Goal: Transaction & Acquisition: Book appointment/travel/reservation

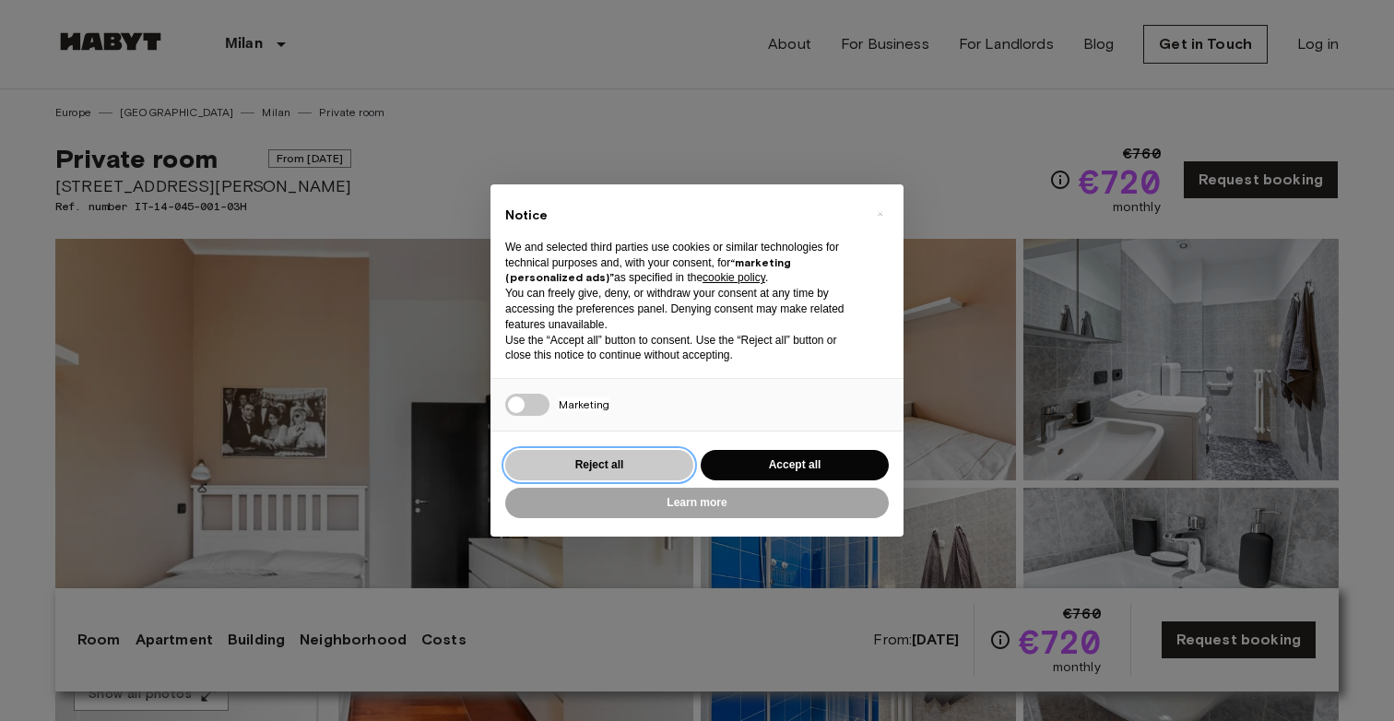
click at [661, 467] on button "Reject all" at bounding box center [599, 465] width 188 height 30
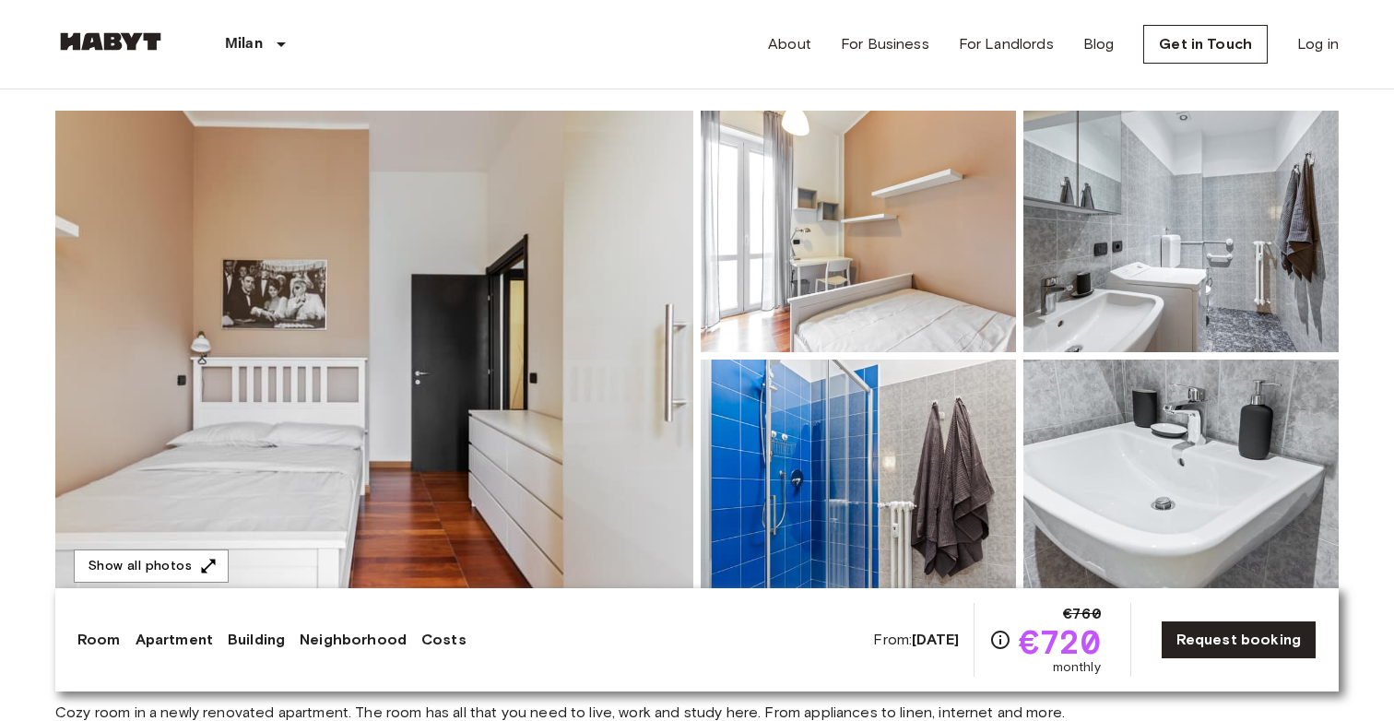
scroll to position [120, 0]
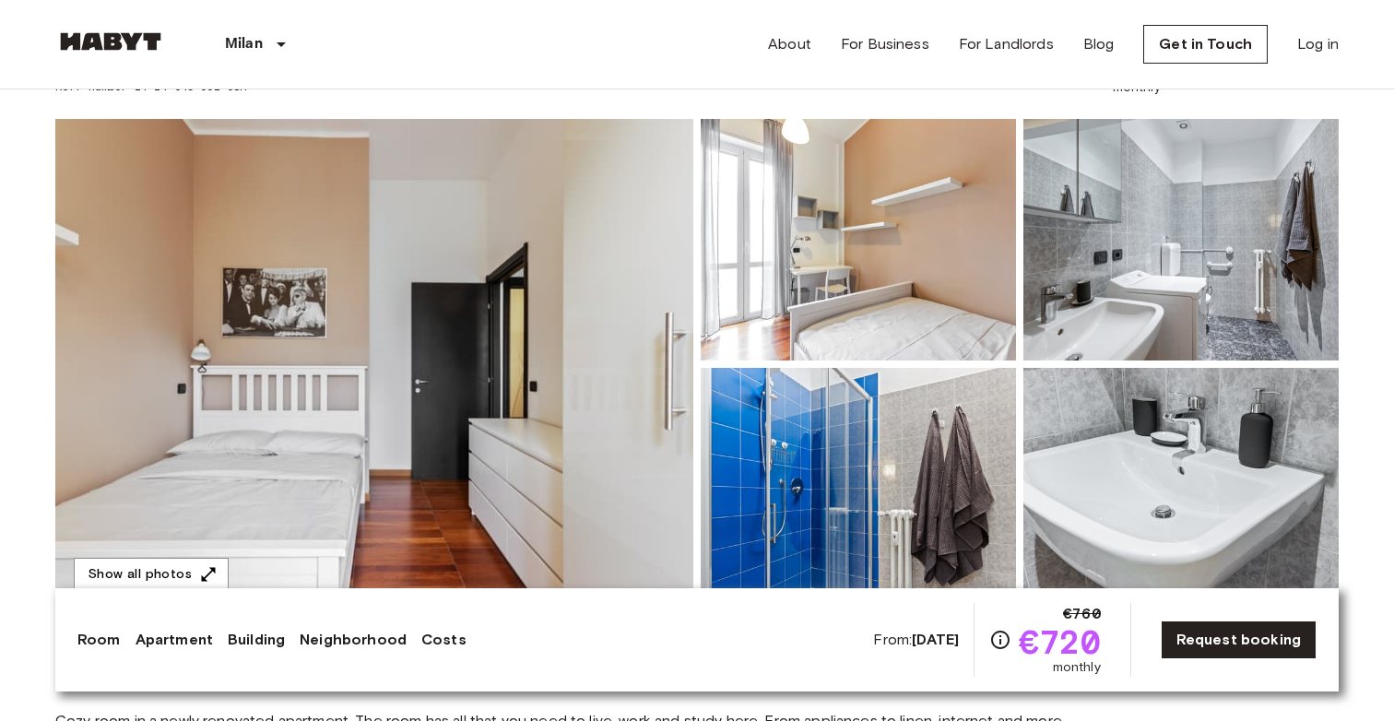
click at [467, 325] on img at bounding box center [374, 364] width 638 height 491
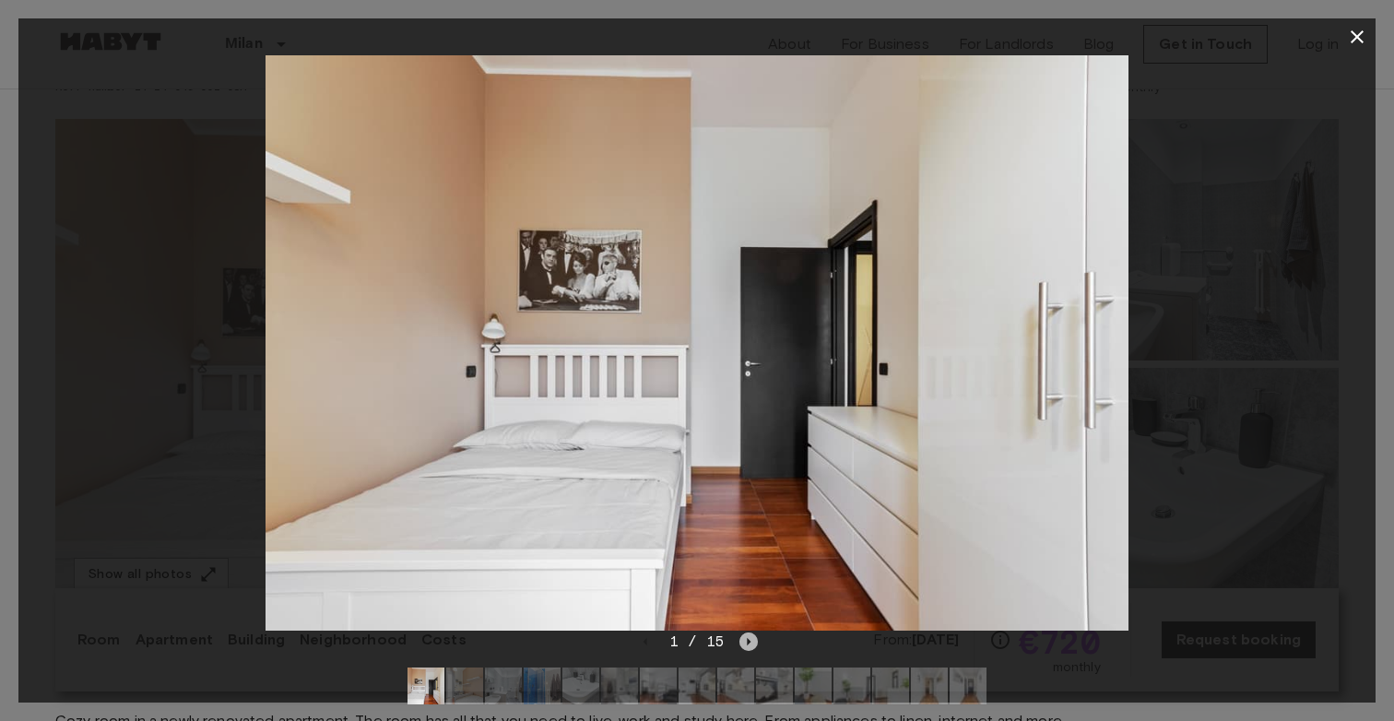
click at [748, 645] on icon "Next image" at bounding box center [748, 642] width 18 height 18
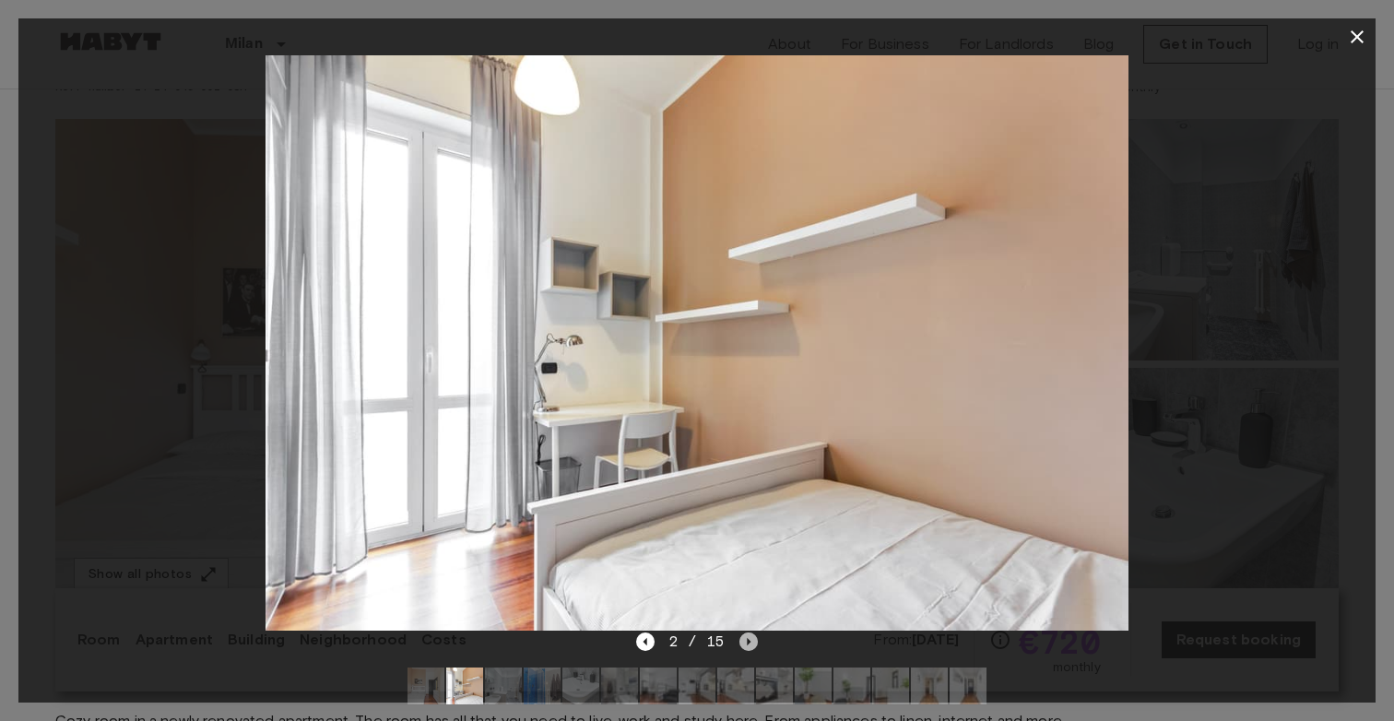
click at [750, 644] on icon "Next image" at bounding box center [748, 642] width 18 height 18
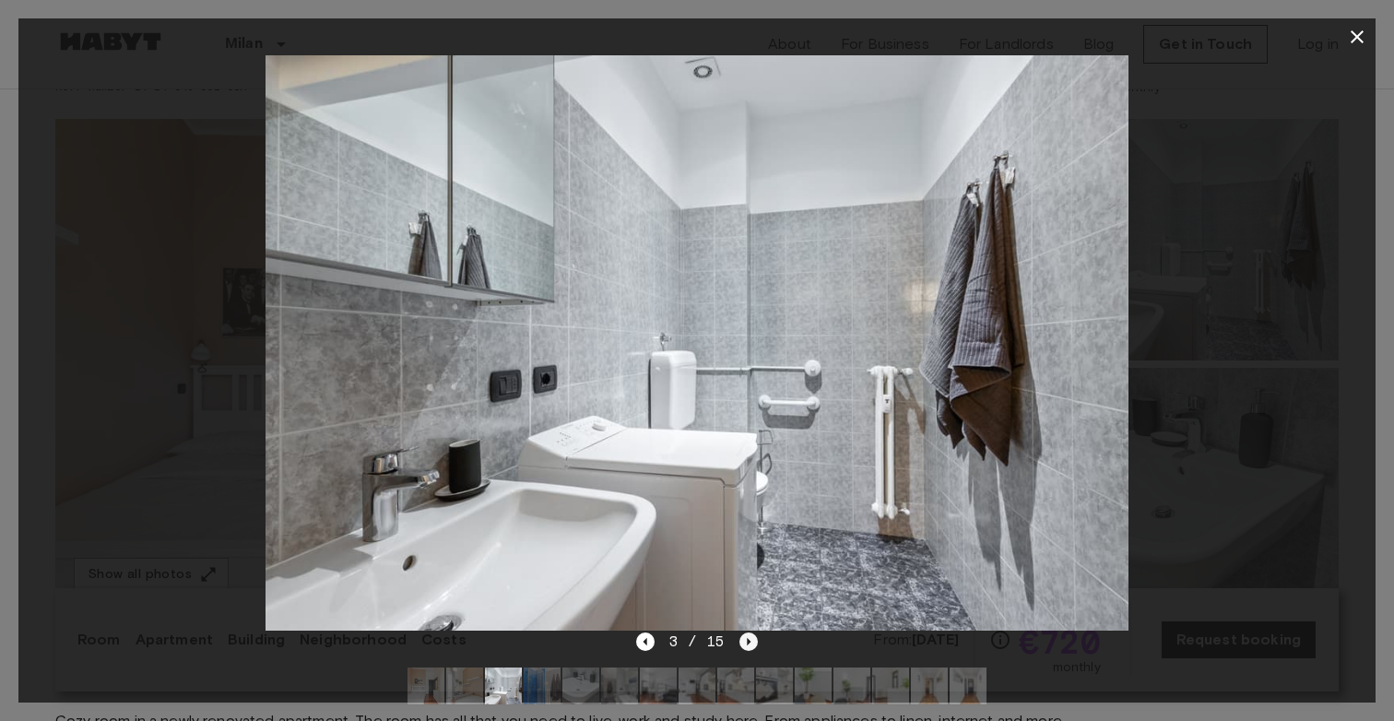
click at [749, 643] on icon "Next image" at bounding box center [748, 642] width 18 height 18
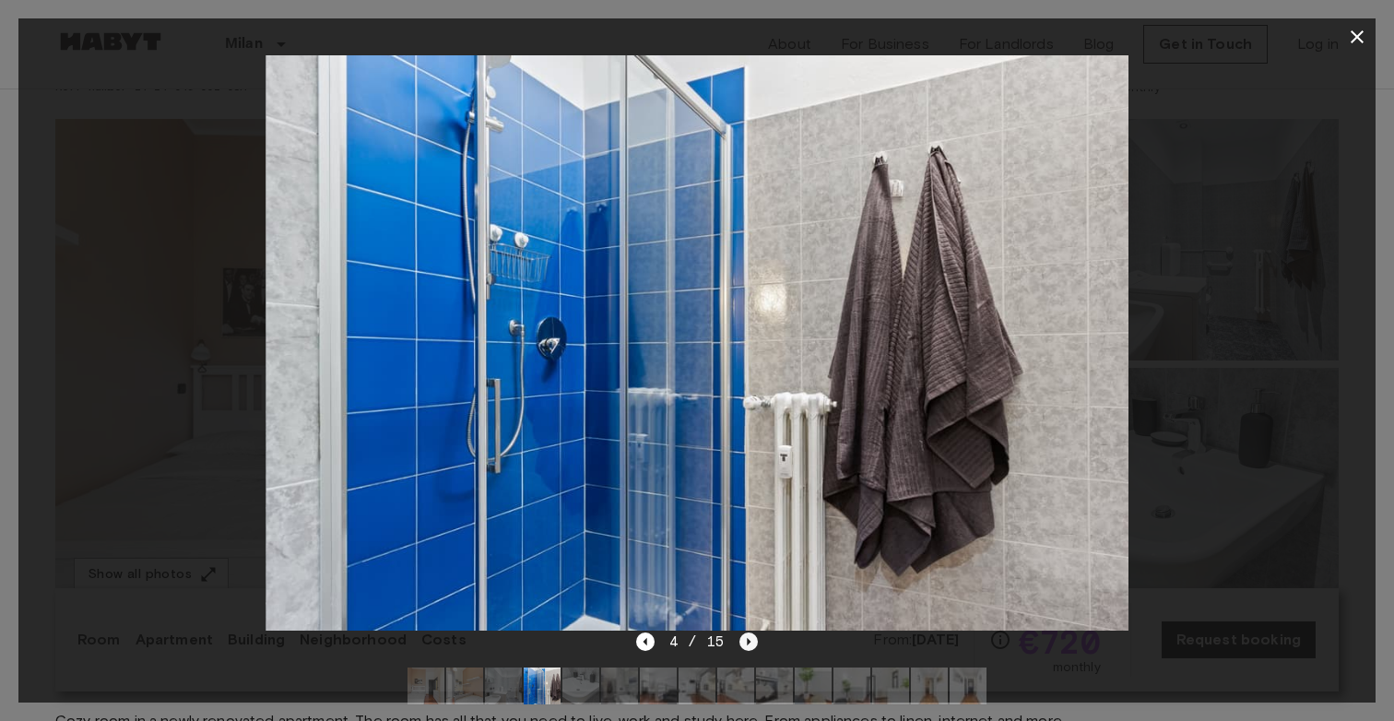
click at [749, 641] on icon "Next image" at bounding box center [750, 641] width 4 height 7
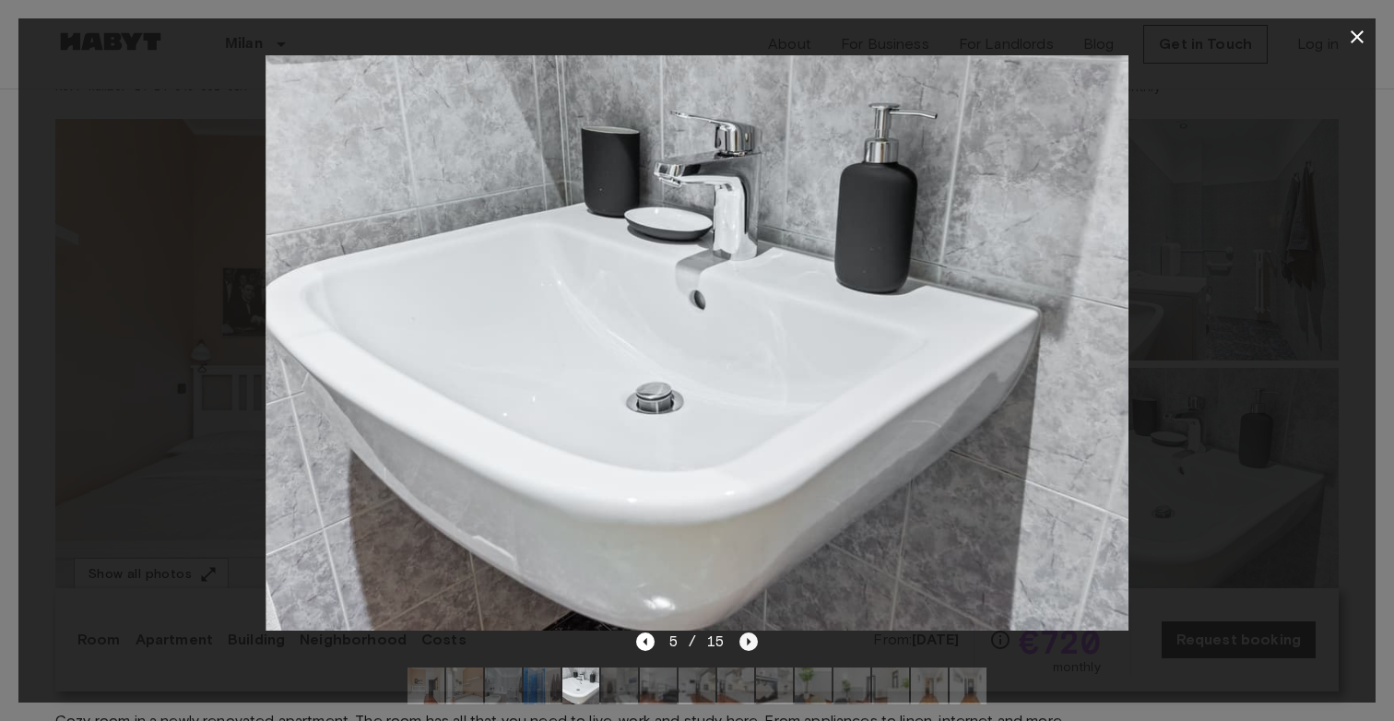
click at [749, 641] on icon "Next image" at bounding box center [750, 641] width 4 height 7
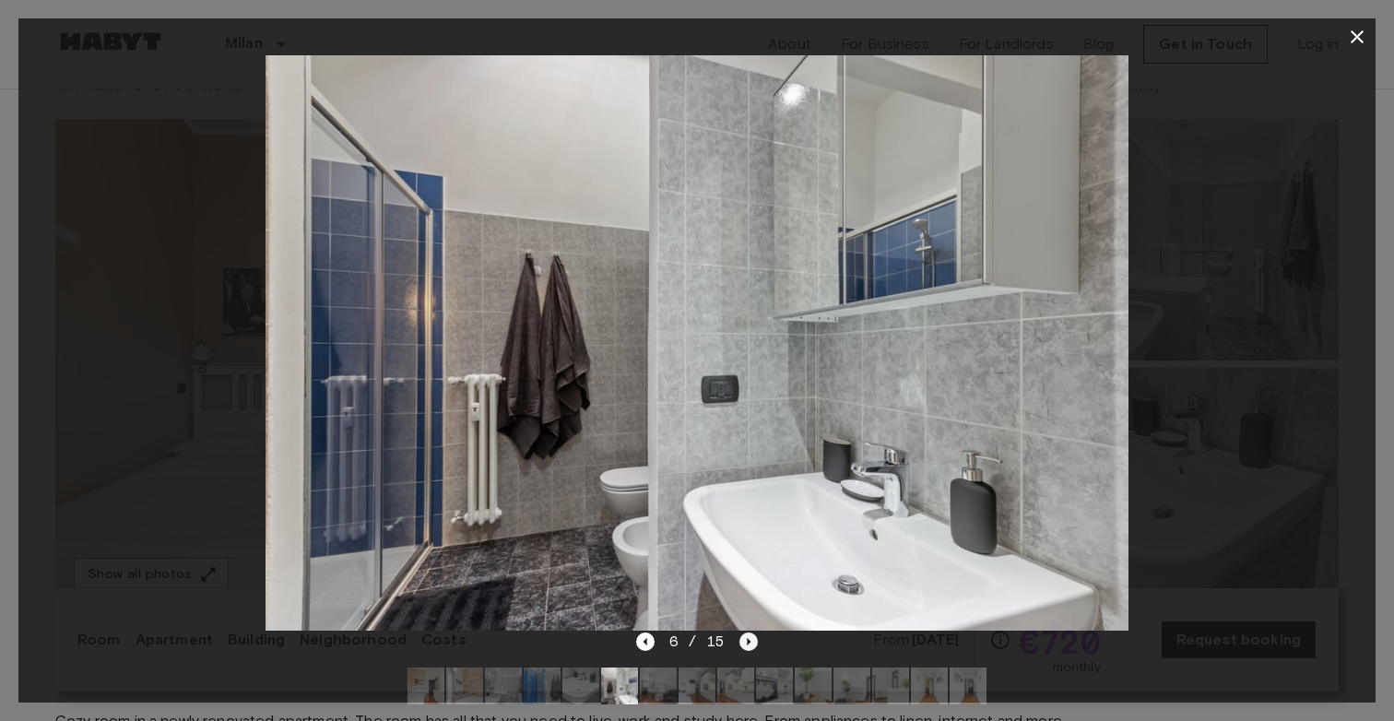
click at [749, 641] on icon "Next image" at bounding box center [750, 641] width 4 height 7
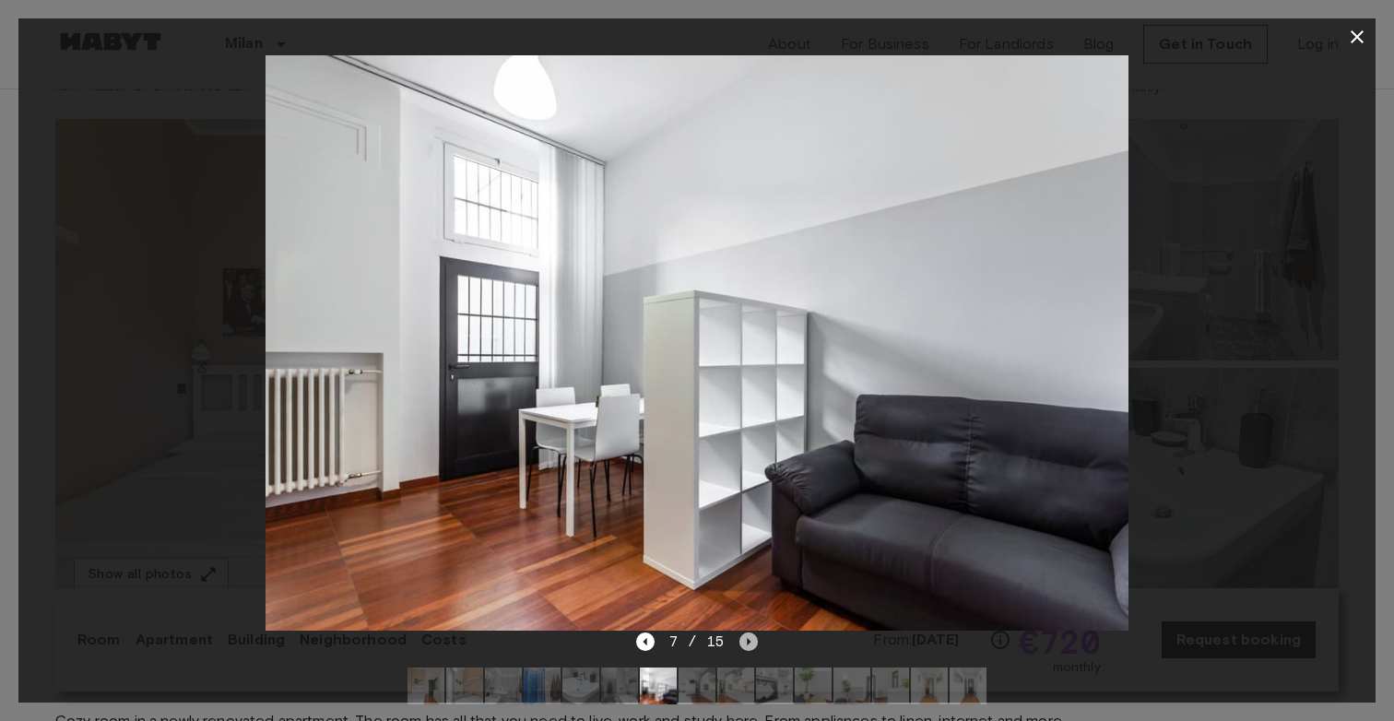
click at [749, 641] on icon "Next image" at bounding box center [750, 641] width 4 height 7
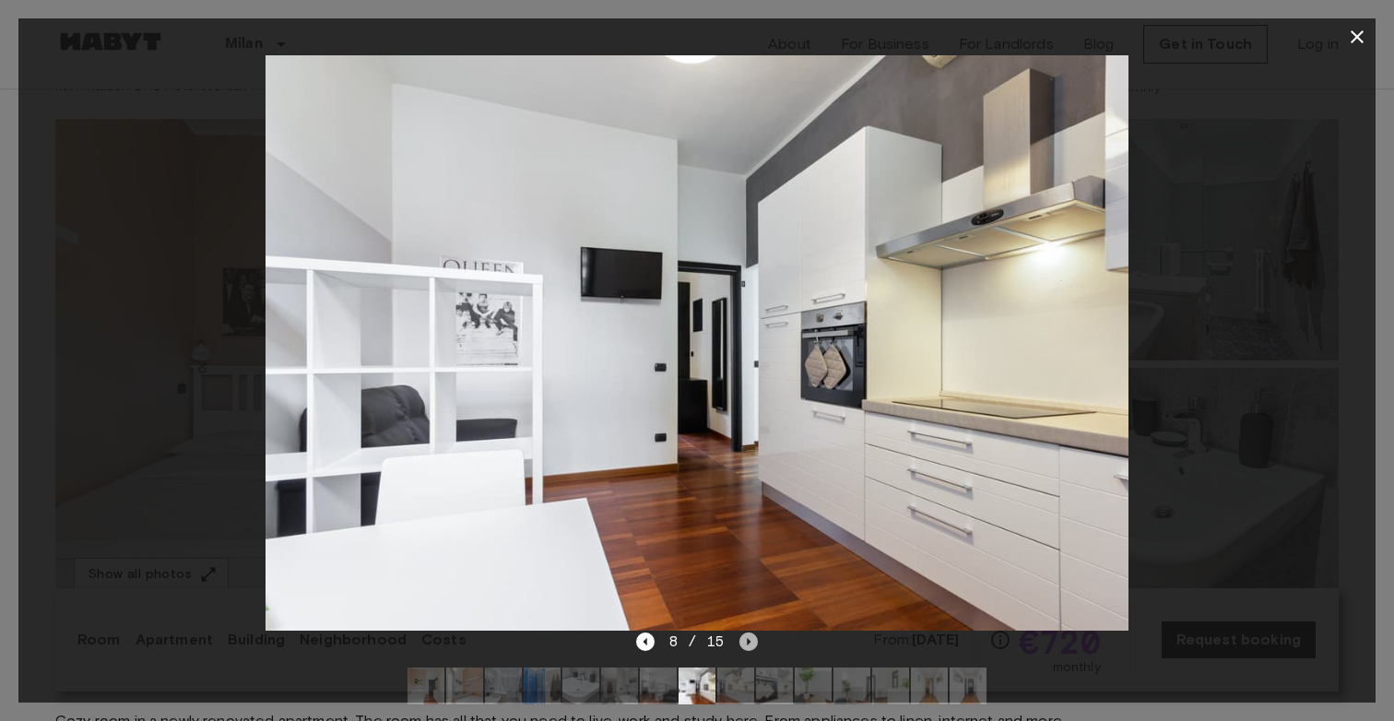
click at [749, 641] on icon "Next image" at bounding box center [750, 641] width 4 height 7
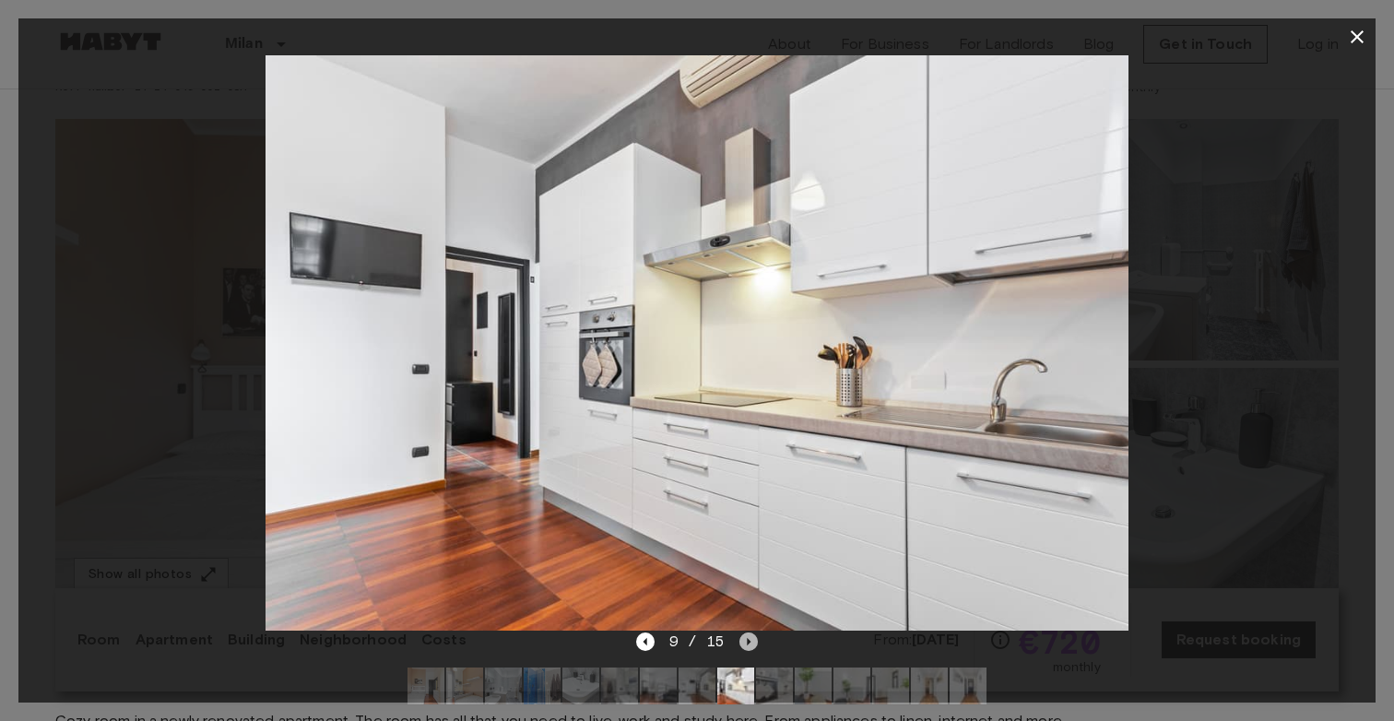
click at [748, 642] on icon "Next image" at bounding box center [750, 641] width 4 height 7
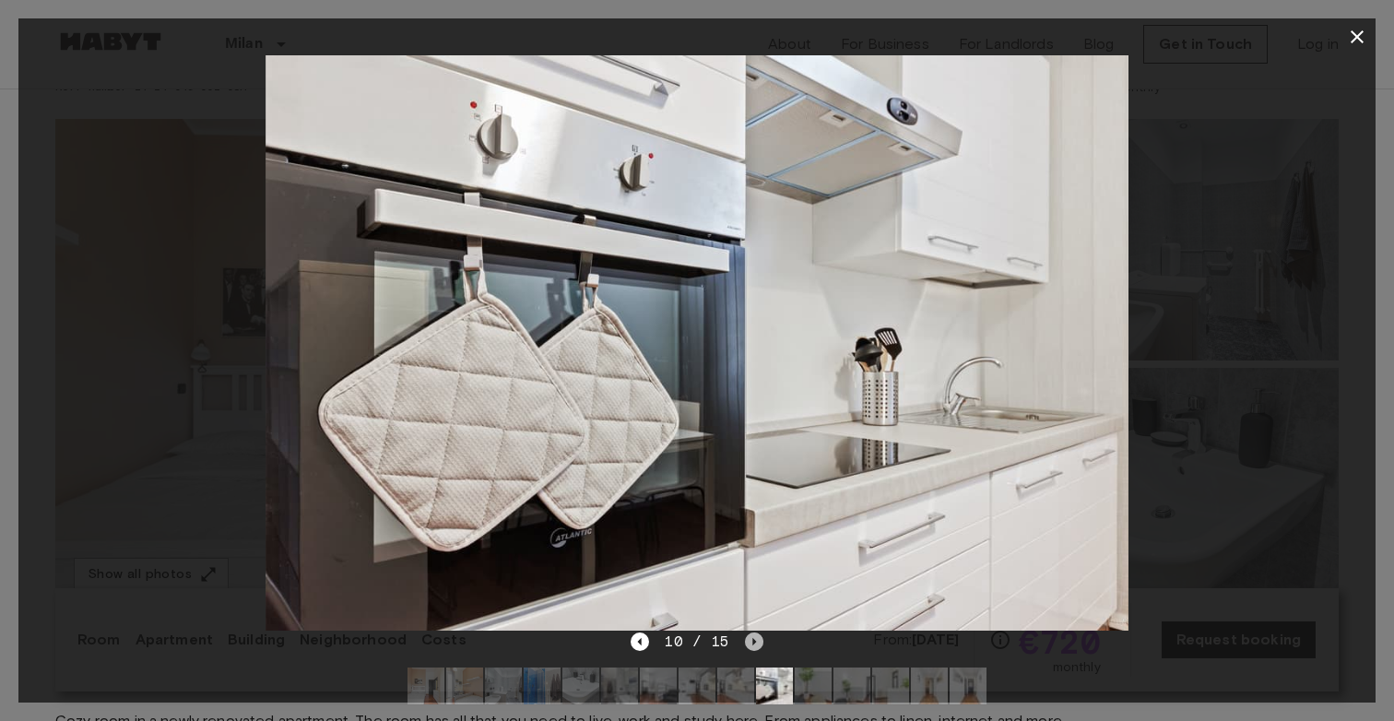
click at [748, 642] on icon "Next image" at bounding box center [754, 642] width 18 height 18
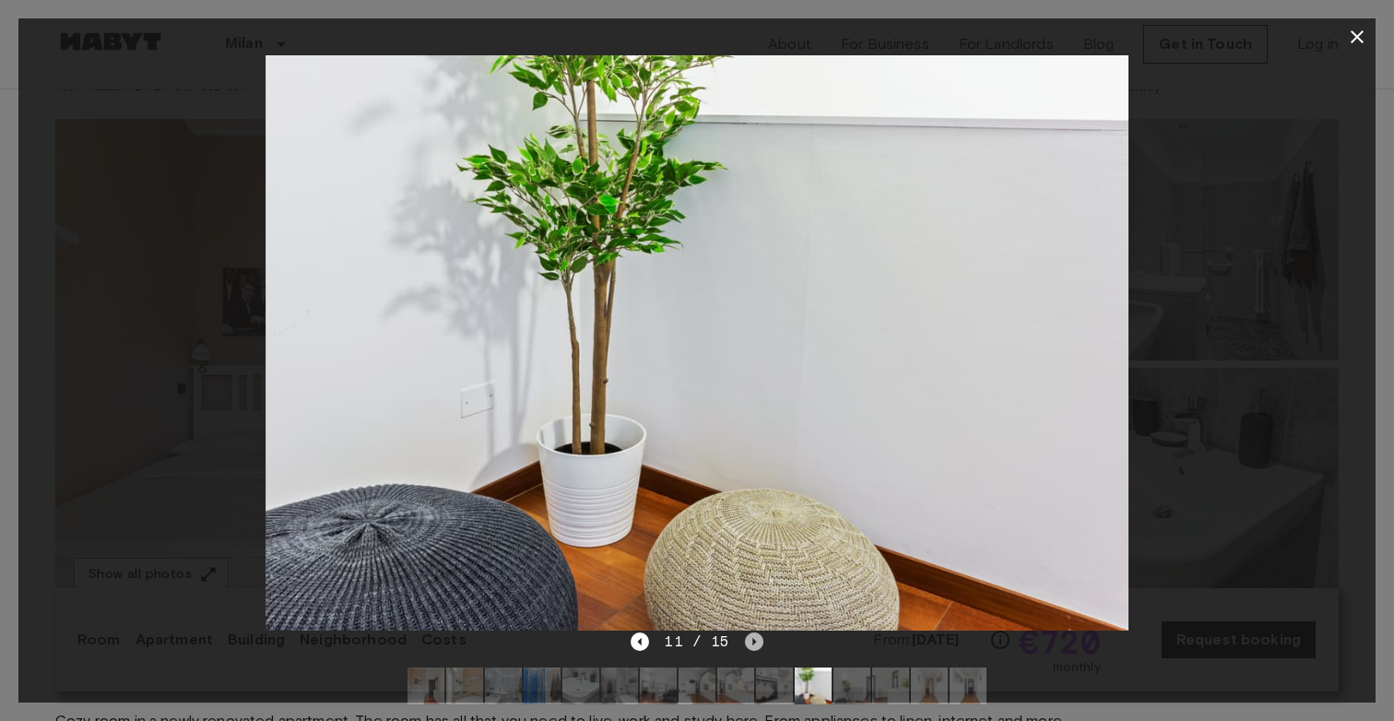
click at [748, 642] on icon "Next image" at bounding box center [754, 642] width 18 height 18
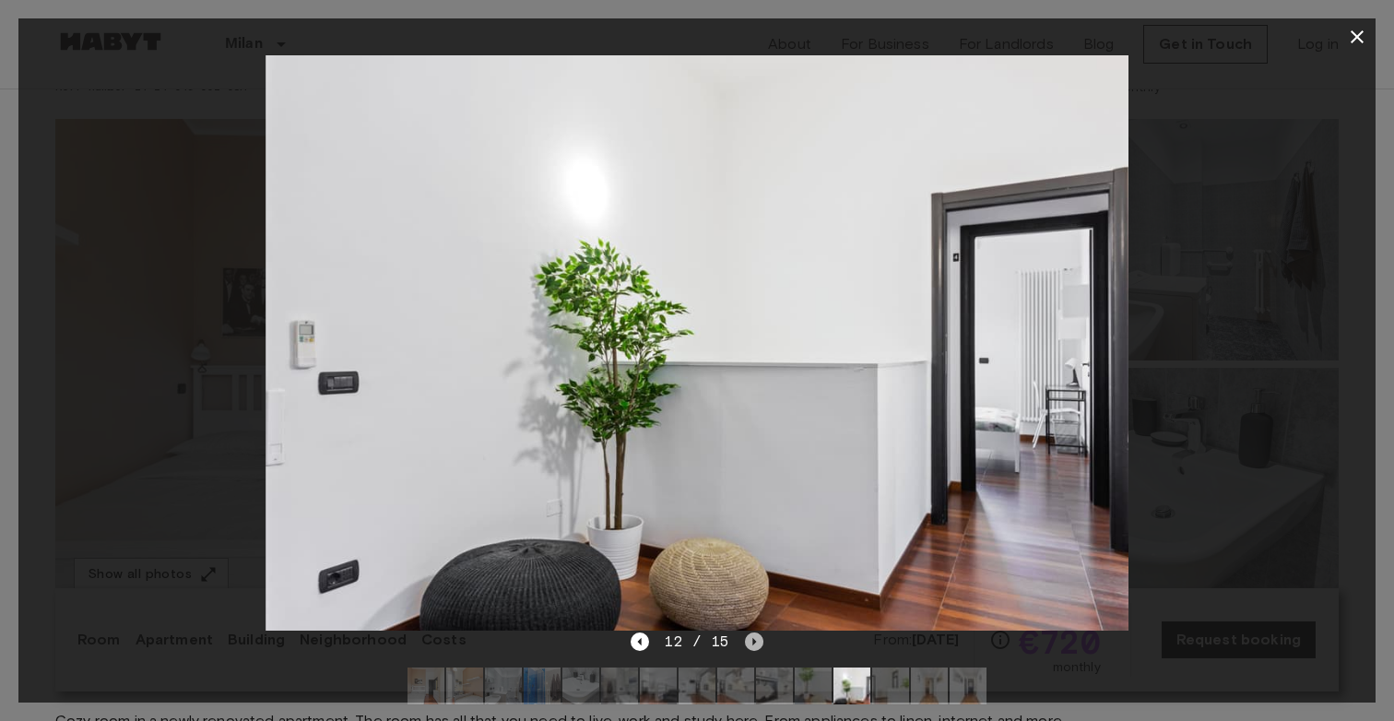
click at [748, 643] on icon "Next image" at bounding box center [754, 642] width 18 height 18
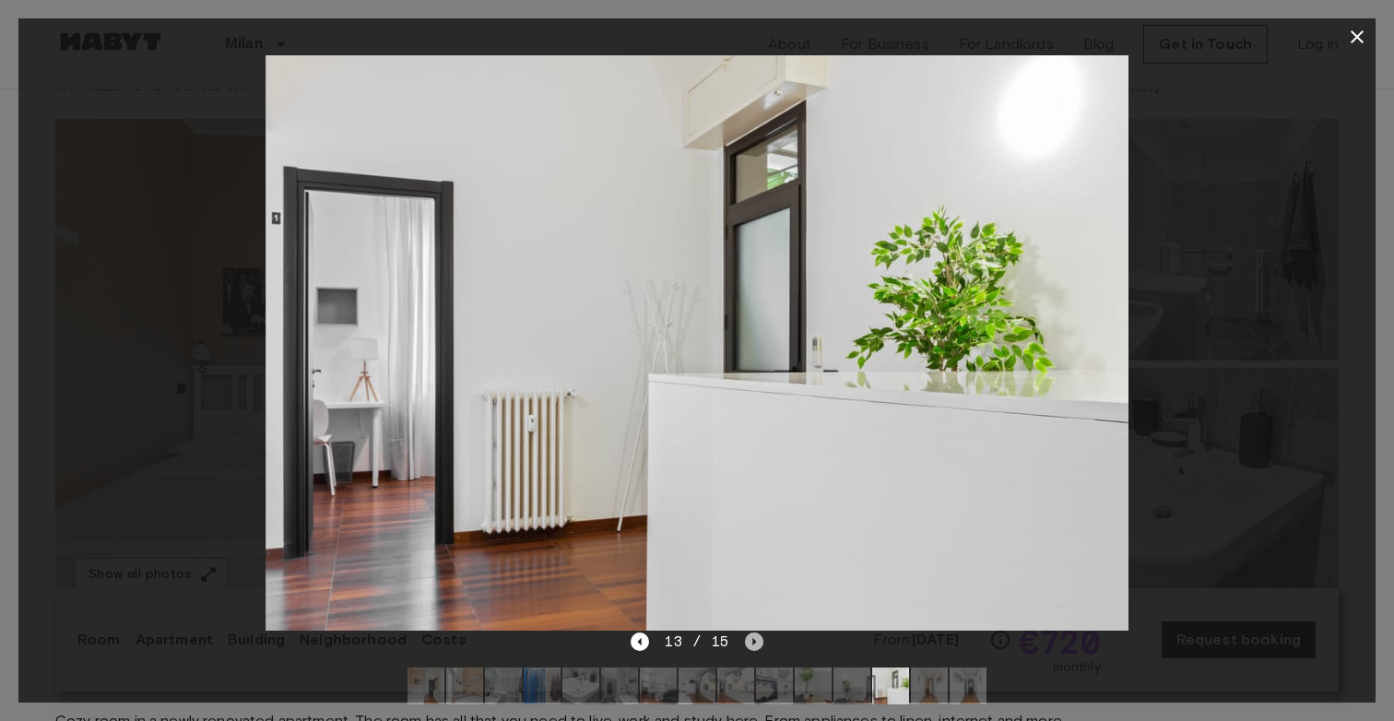
click at [748, 643] on icon "Next image" at bounding box center [754, 642] width 18 height 18
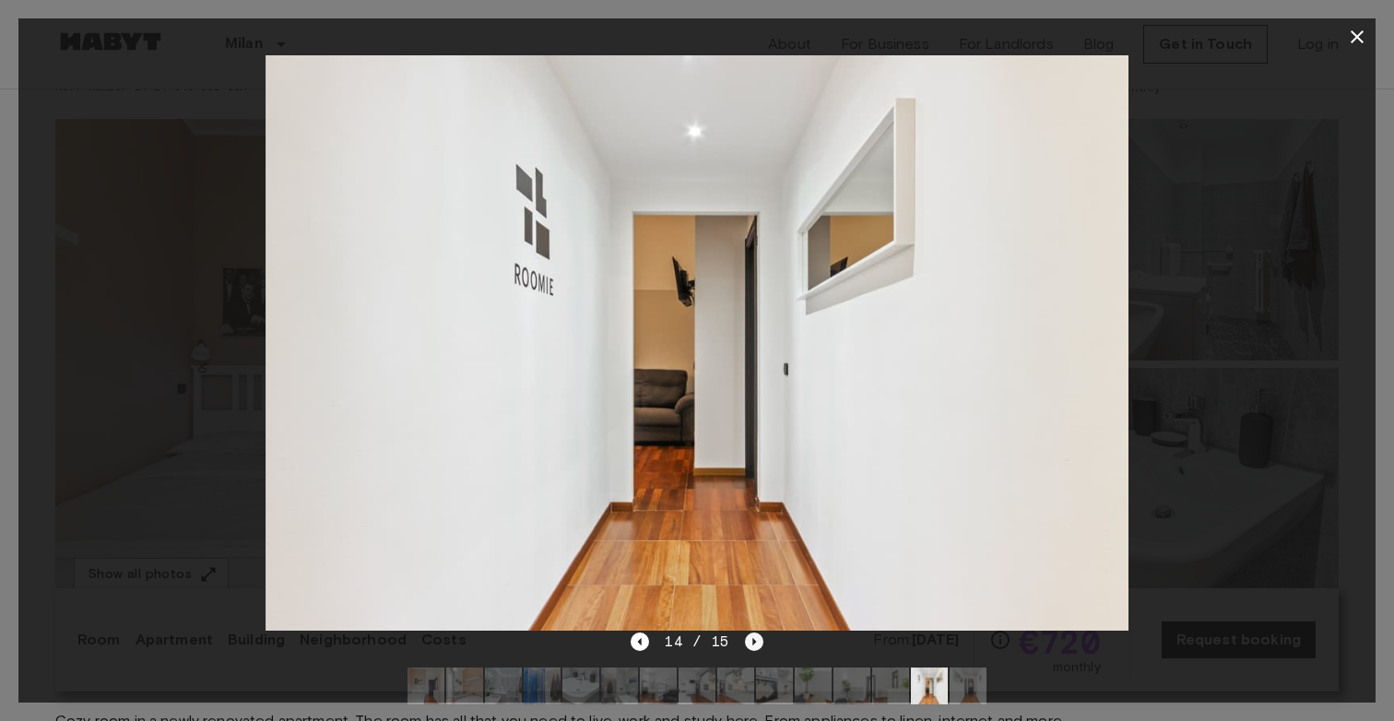
click at [748, 643] on icon "Next image" at bounding box center [754, 642] width 18 height 18
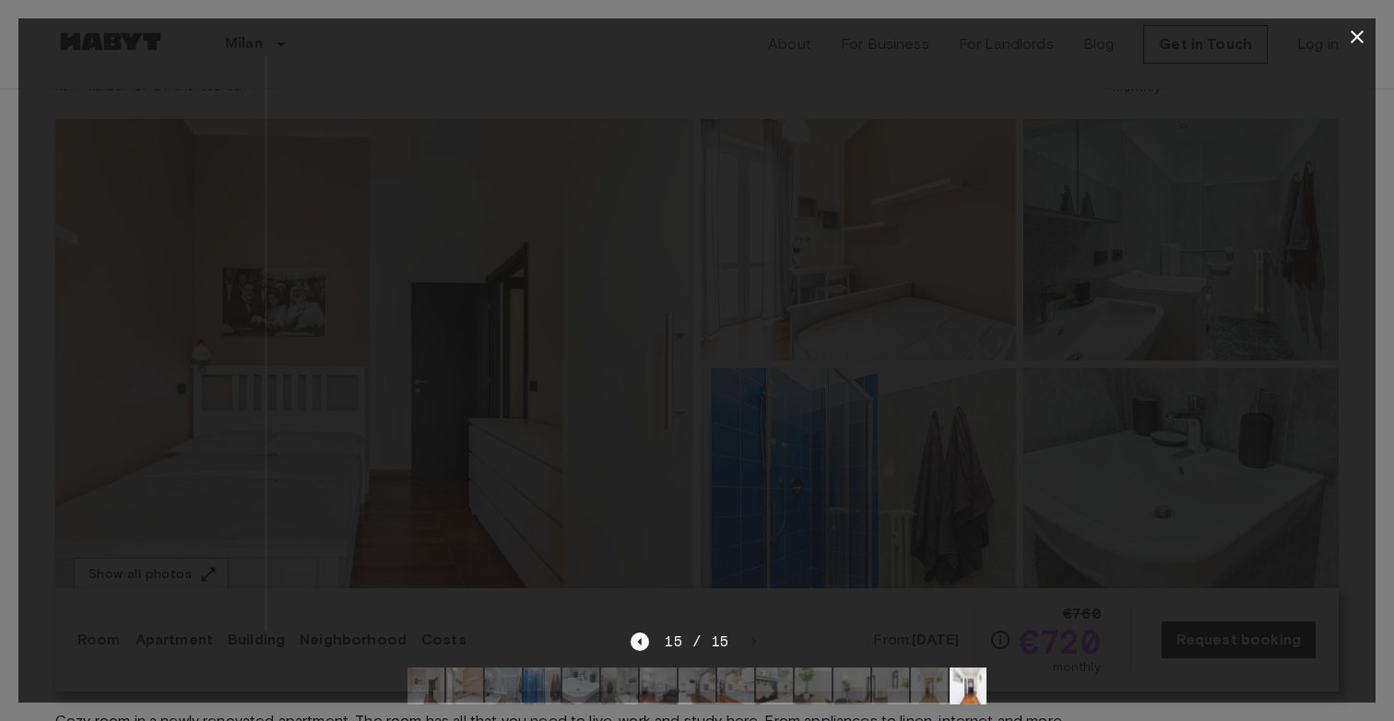
click at [748, 643] on div "15 / 15" at bounding box center [697, 642] width 132 height 22
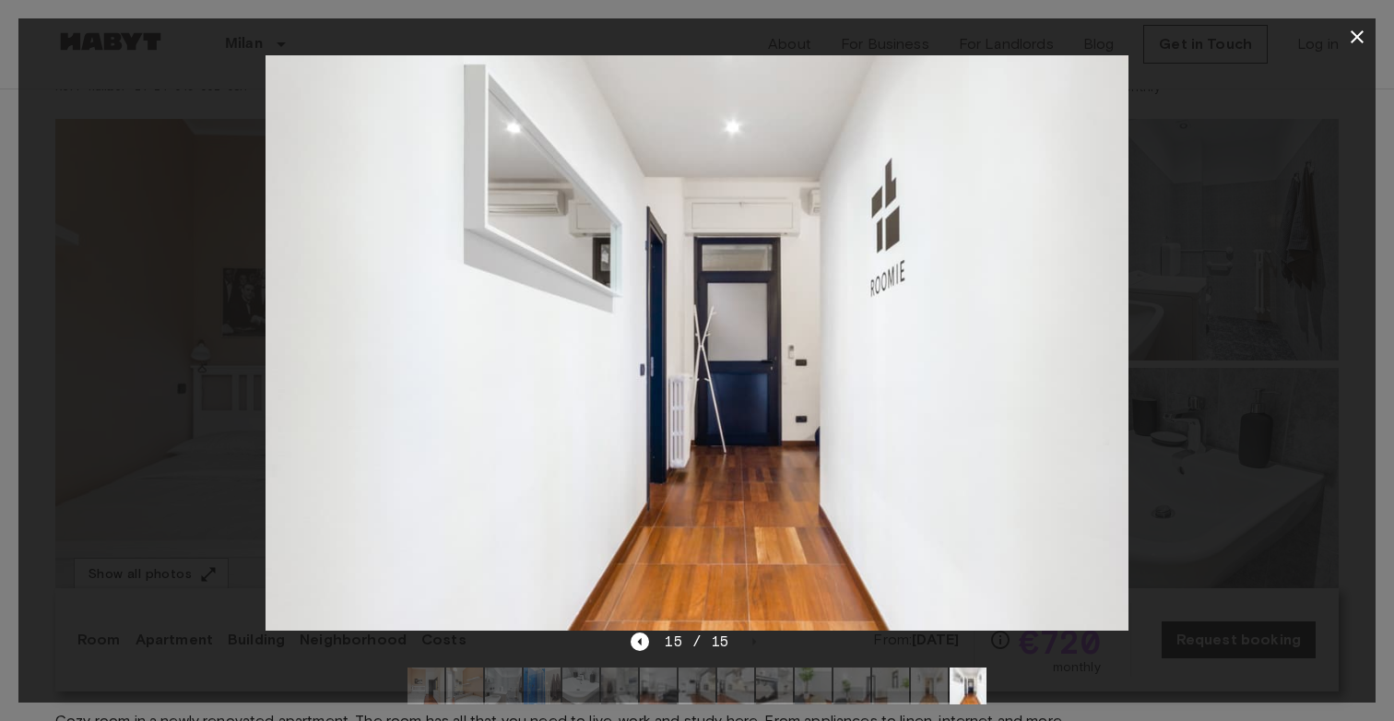
click at [748, 643] on div "15 / 15" at bounding box center [697, 642] width 132 height 22
click at [1362, 34] on icon "button" at bounding box center [1357, 37] width 22 height 22
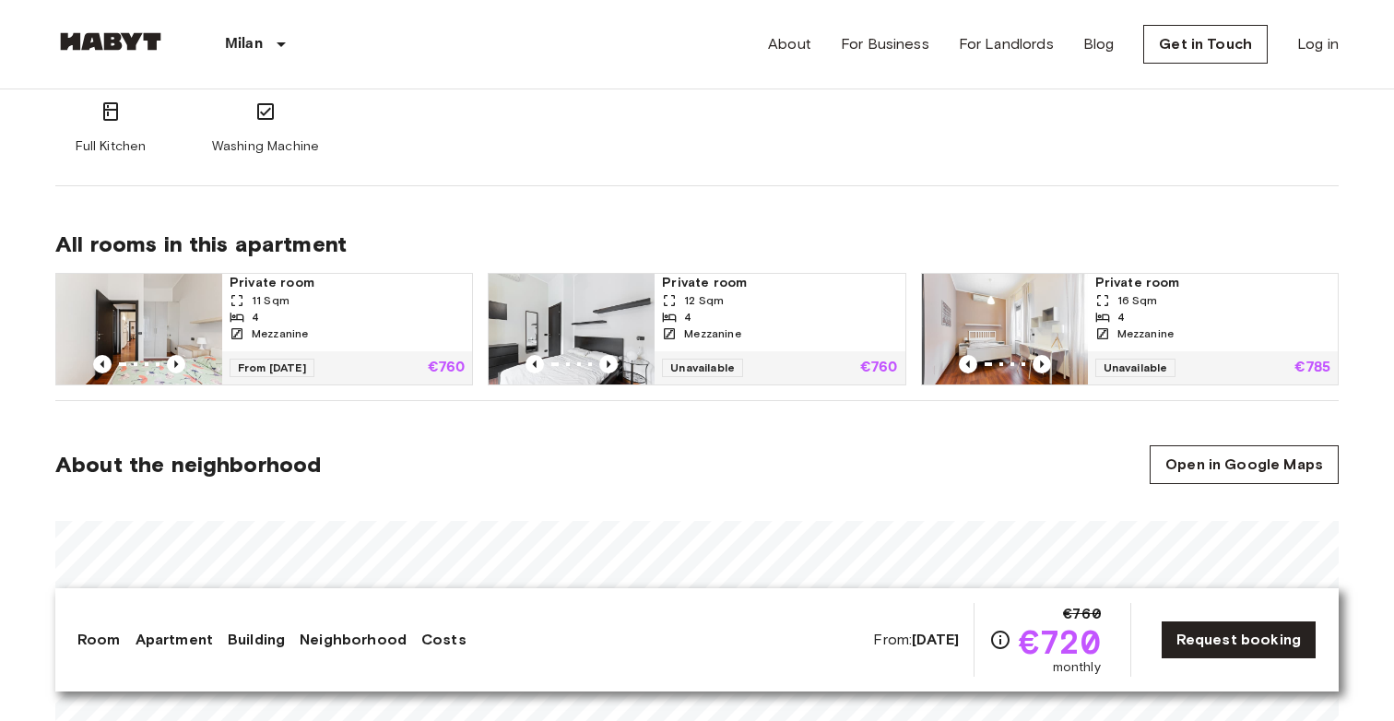
scroll to position [1116, 0]
click at [1044, 364] on icon "Previous image" at bounding box center [1042, 365] width 18 height 18
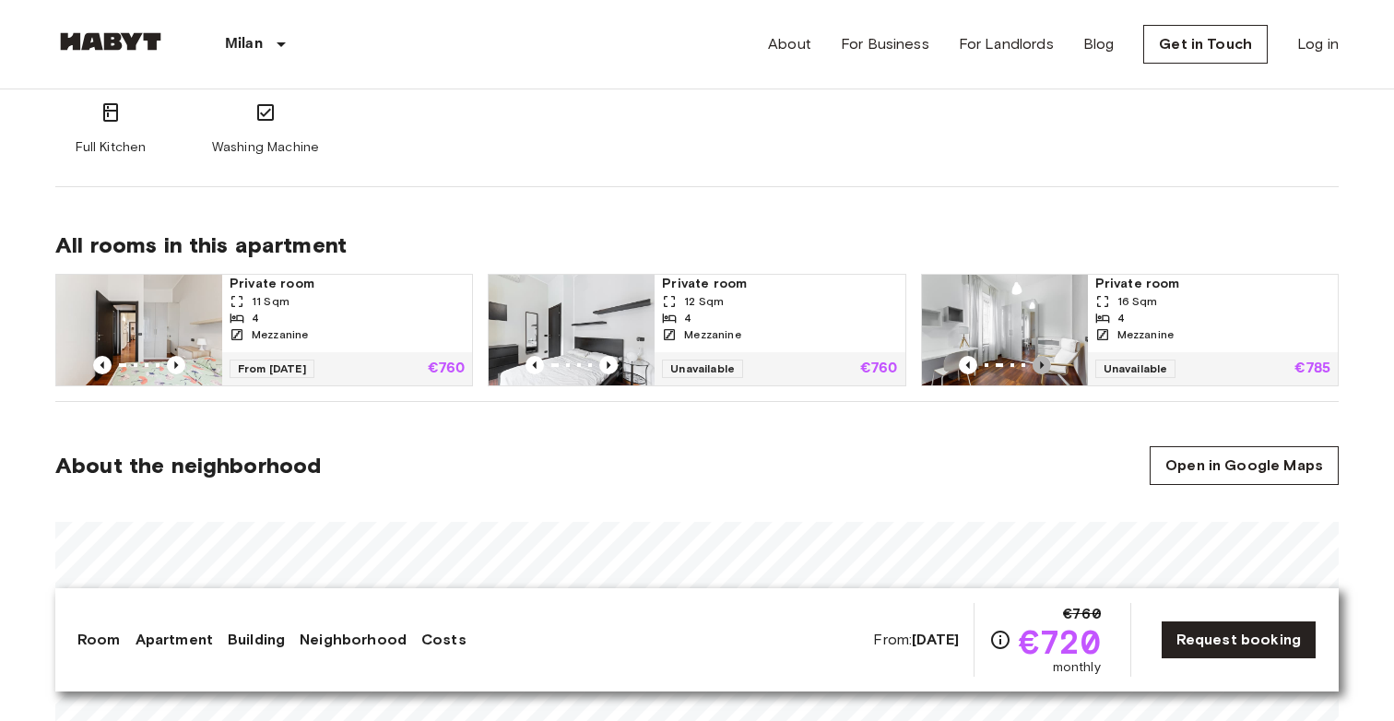
click at [1044, 364] on icon "Previous image" at bounding box center [1042, 365] width 18 height 18
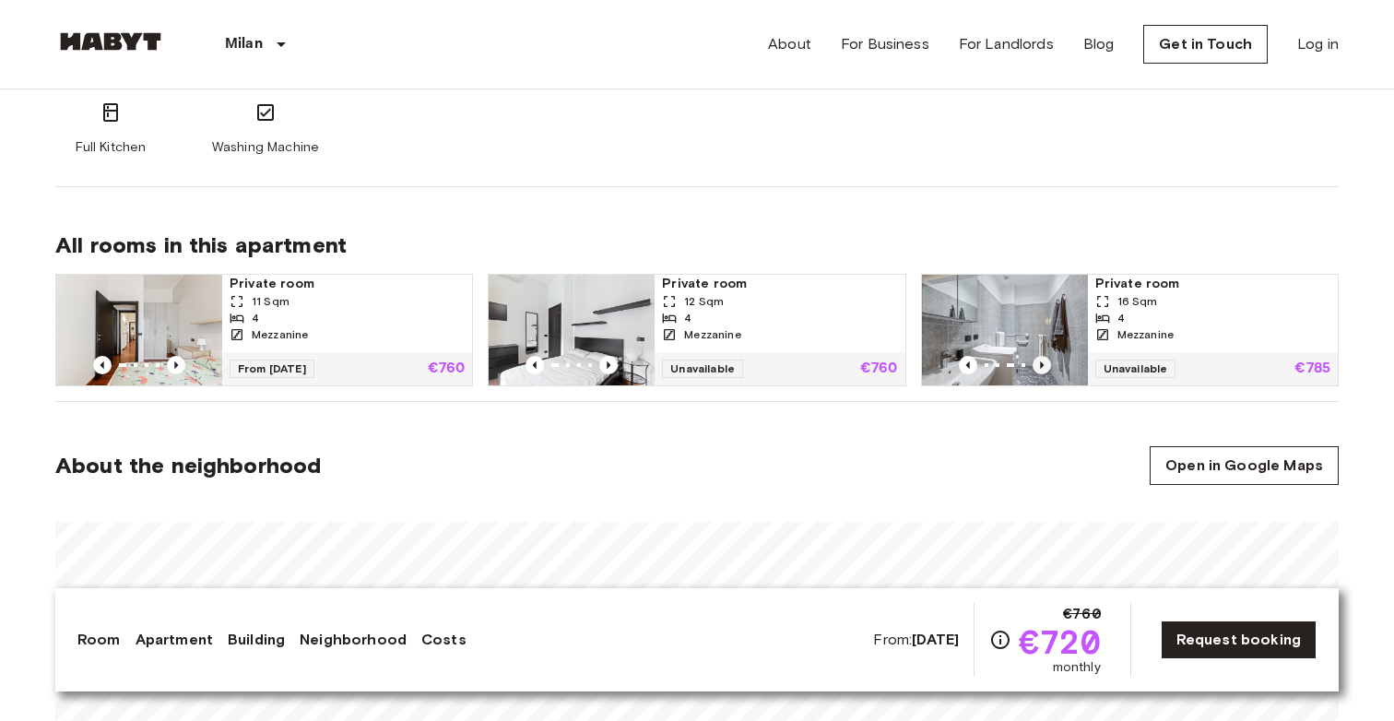
click at [1044, 364] on icon "Previous image" at bounding box center [1042, 365] width 18 height 18
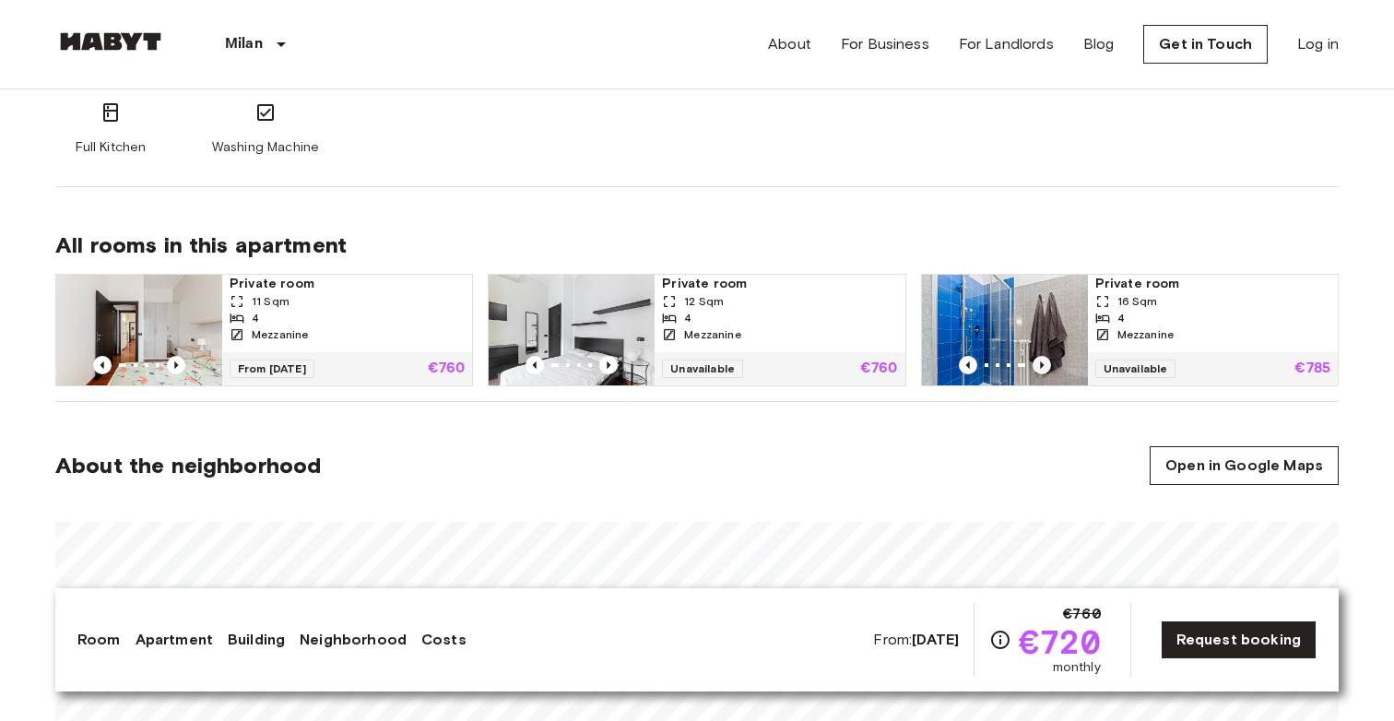
click at [1044, 364] on icon "Previous image" at bounding box center [1042, 365] width 18 height 18
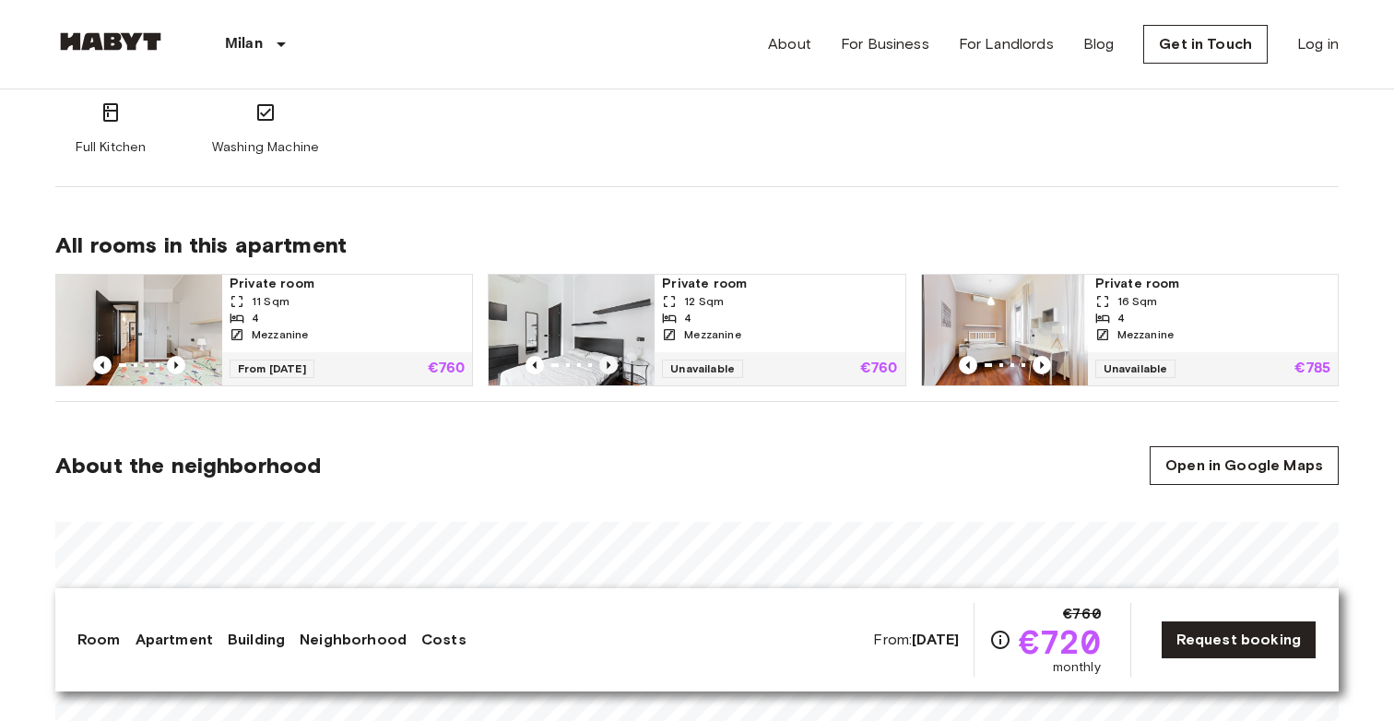
click at [605, 366] on icon "Previous image" at bounding box center [608, 365] width 18 height 18
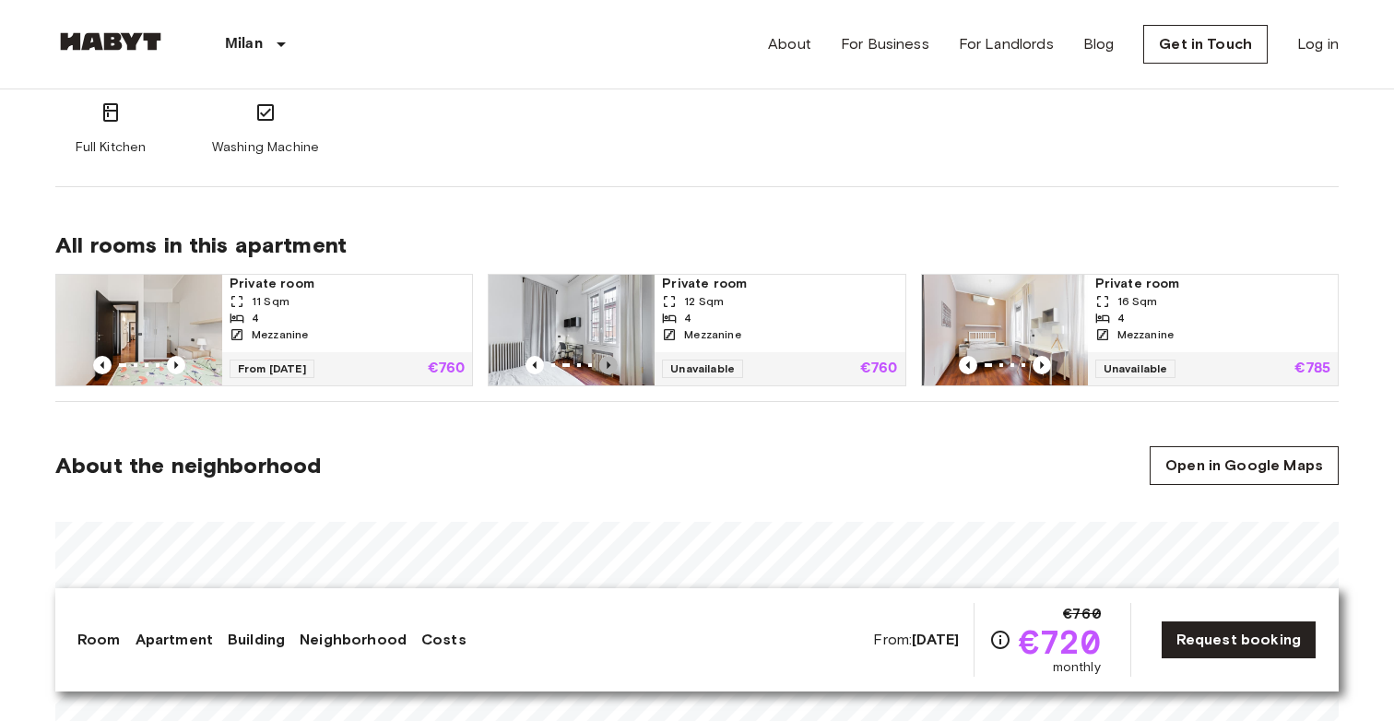
click at [608, 362] on icon "Previous image" at bounding box center [610, 364] width 4 height 7
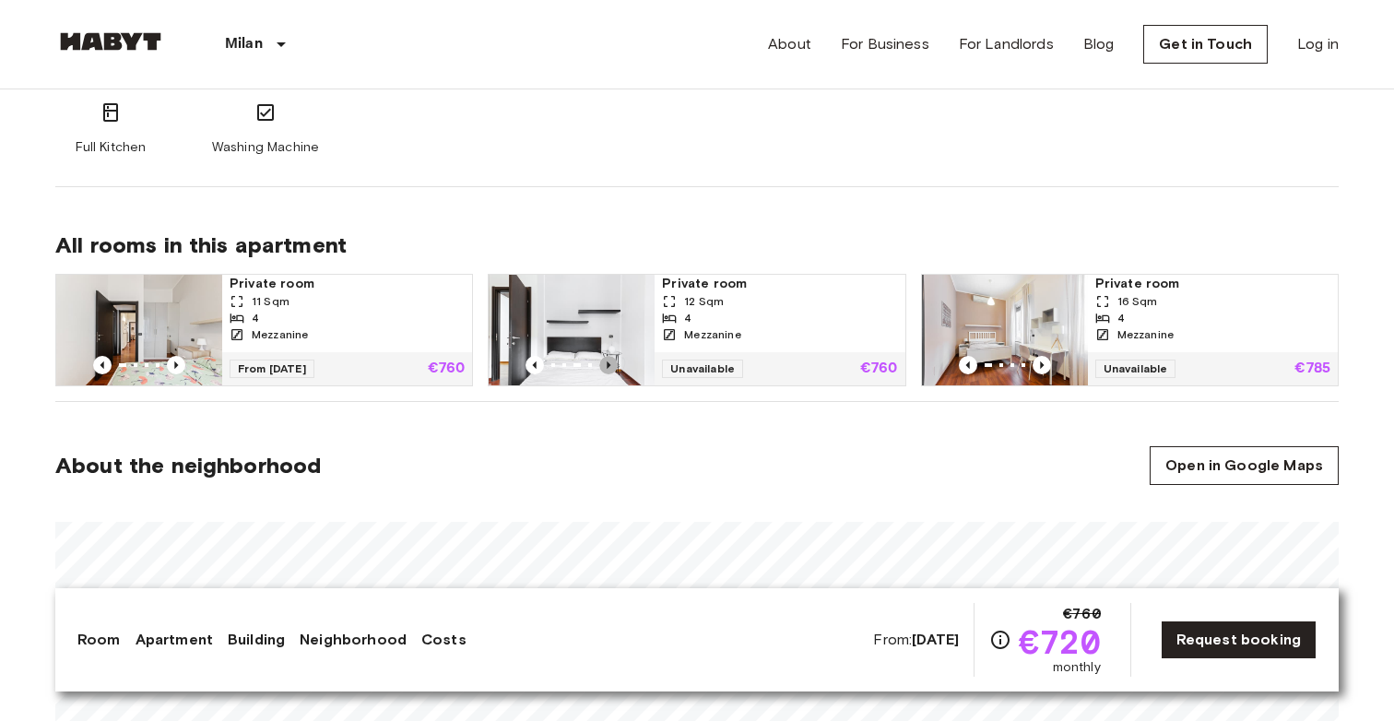
click at [609, 363] on icon "Previous image" at bounding box center [610, 364] width 4 height 7
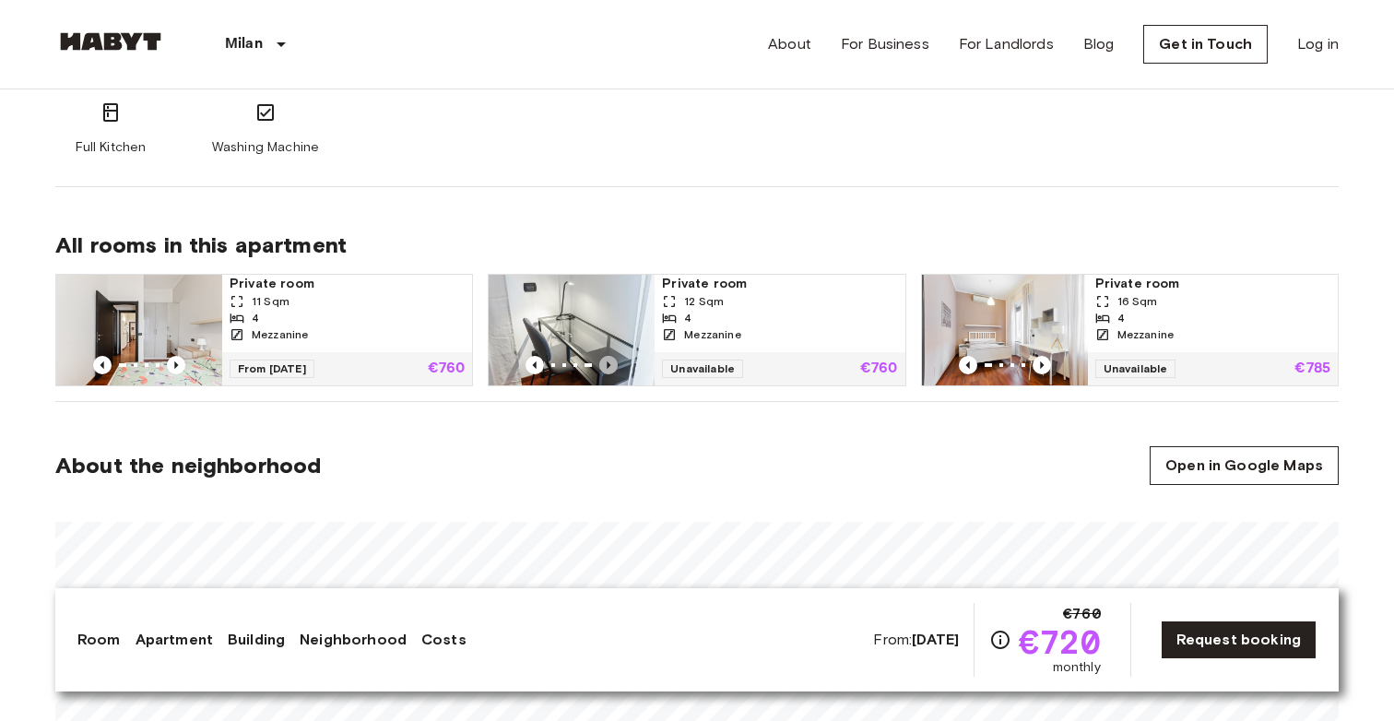
click at [609, 363] on icon "Previous image" at bounding box center [610, 364] width 4 height 7
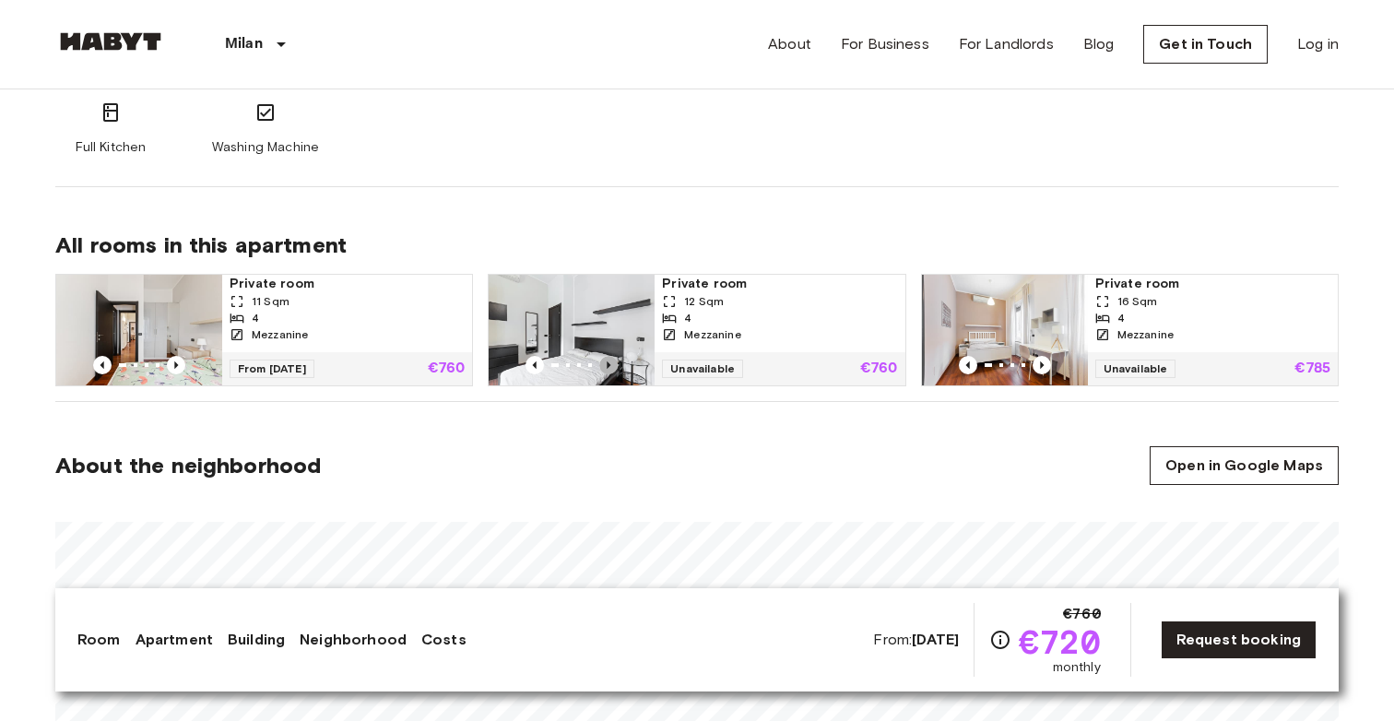
click at [609, 363] on icon "Previous image" at bounding box center [610, 364] width 4 height 7
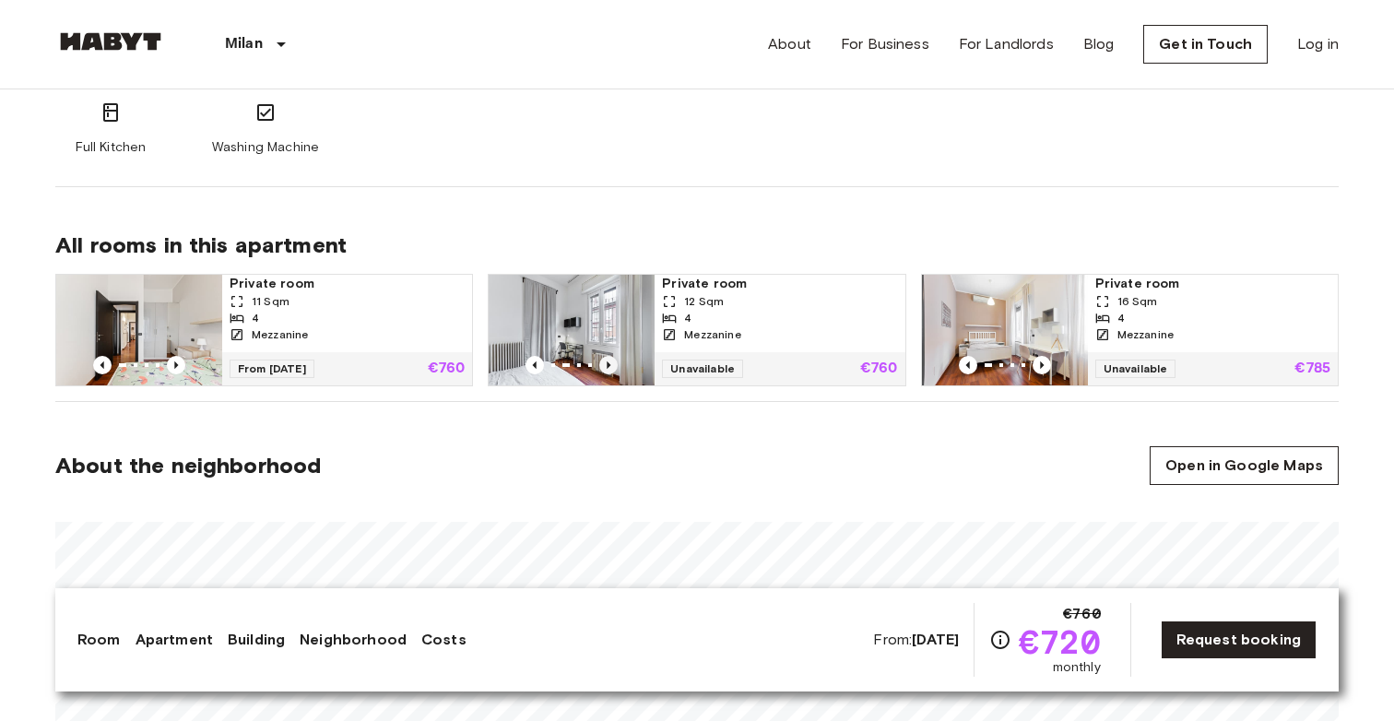
click at [609, 364] on icon "Previous image" at bounding box center [610, 364] width 4 height 7
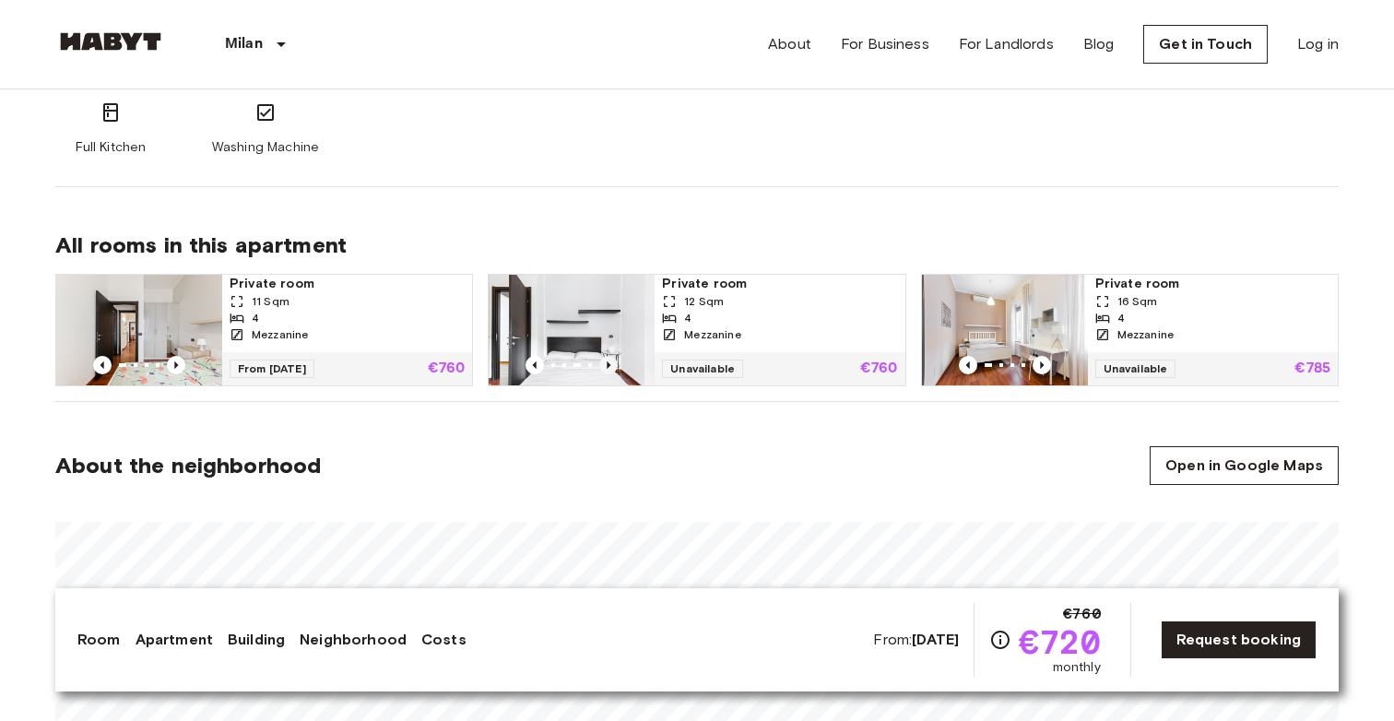
click at [609, 364] on icon "Previous image" at bounding box center [610, 364] width 4 height 7
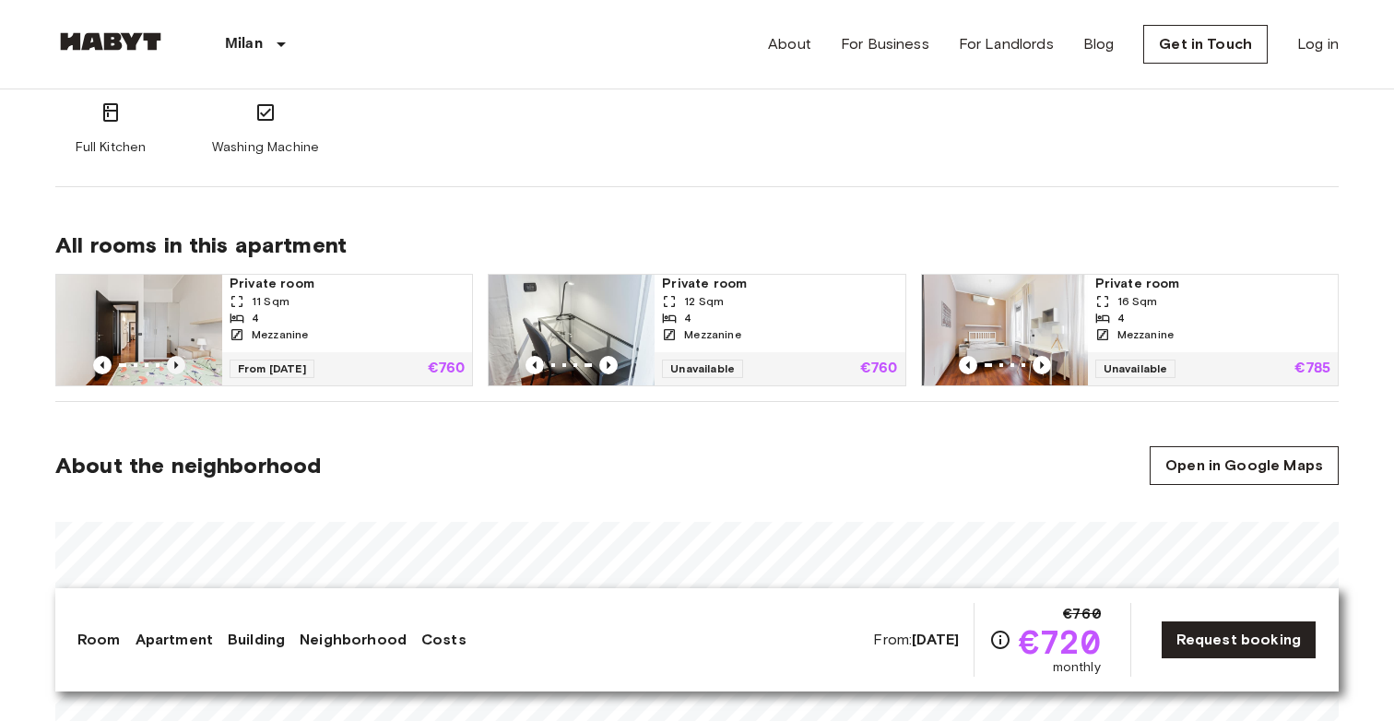
click at [178, 363] on icon "Previous image" at bounding box center [176, 365] width 18 height 18
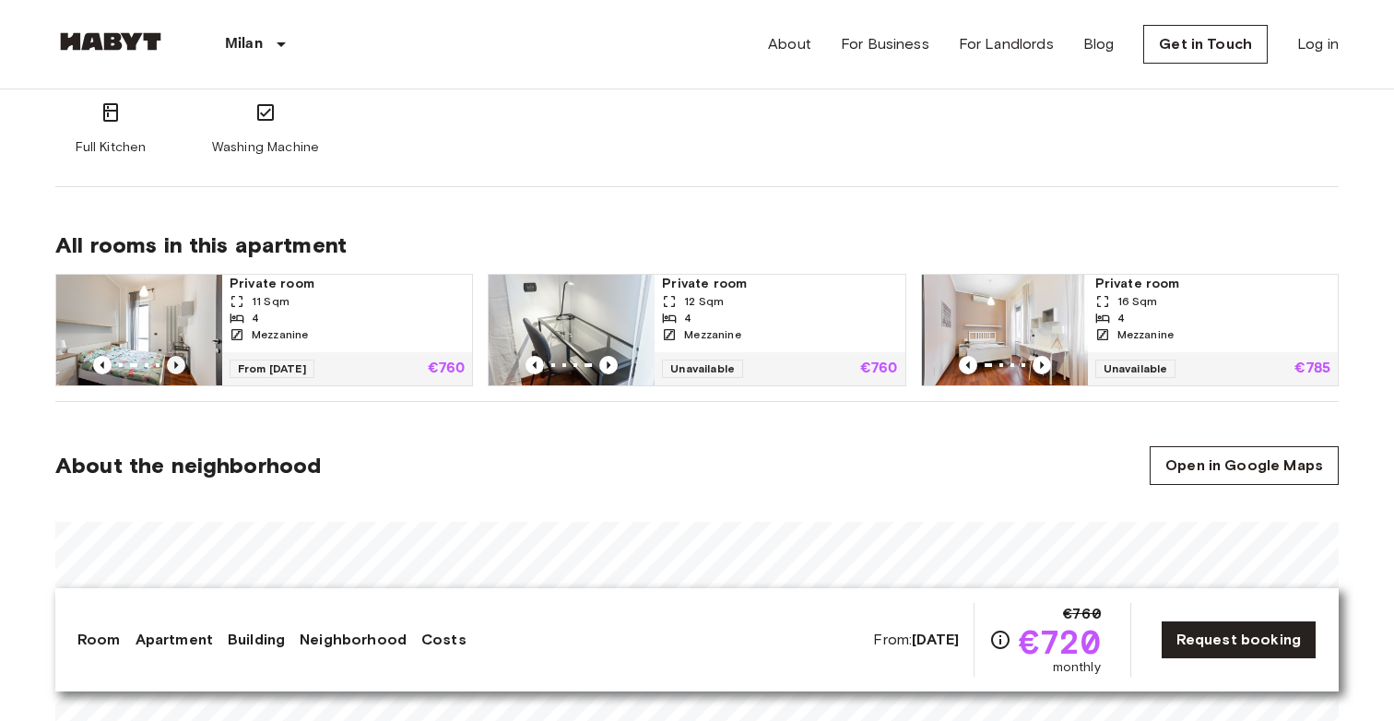
click at [178, 362] on icon "Previous image" at bounding box center [176, 365] width 18 height 18
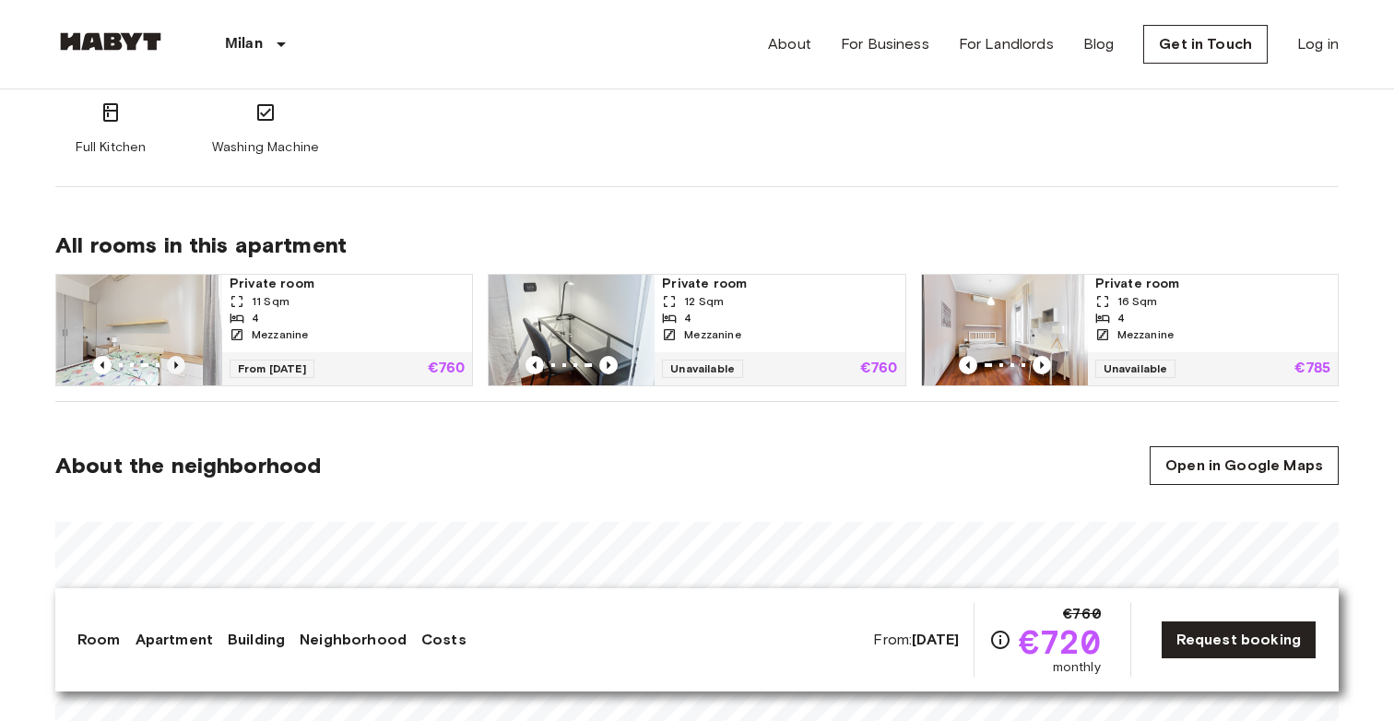
click at [178, 362] on icon "Previous image" at bounding box center [176, 365] width 18 height 18
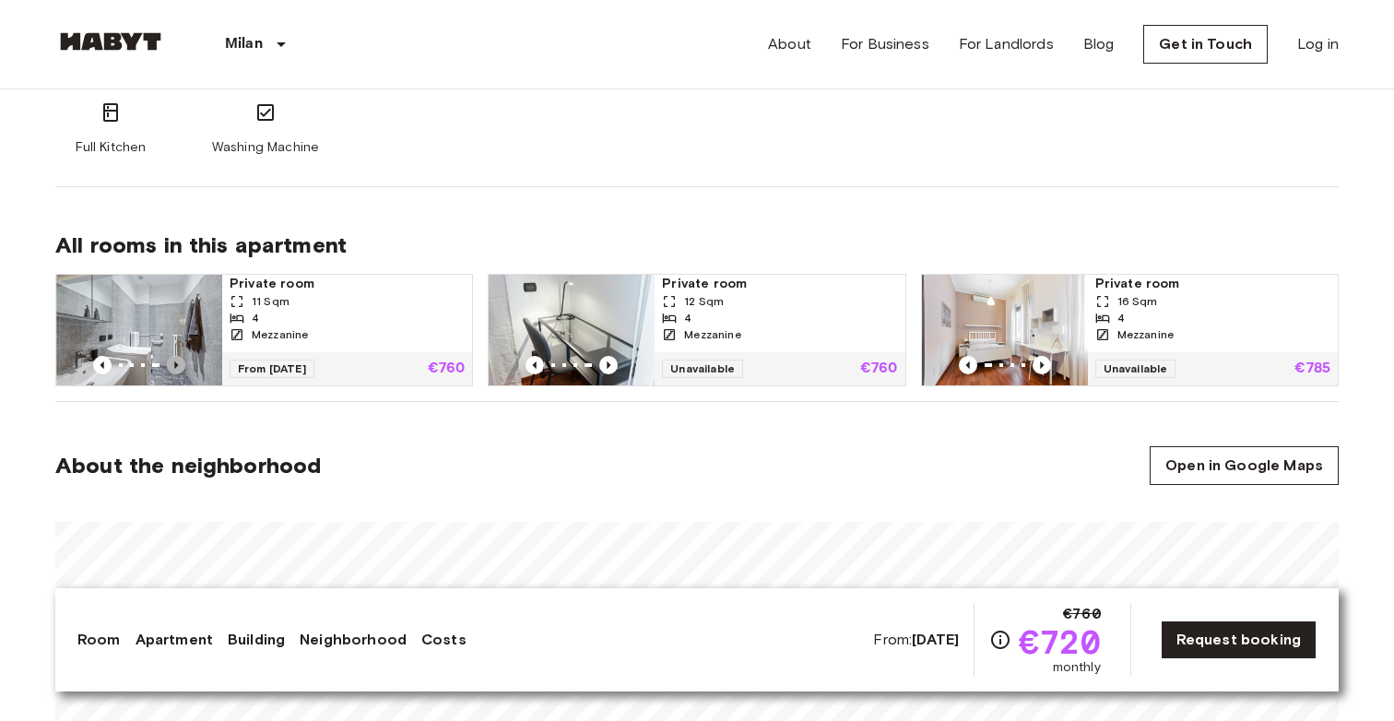
click at [178, 362] on icon "Previous image" at bounding box center [176, 365] width 18 height 18
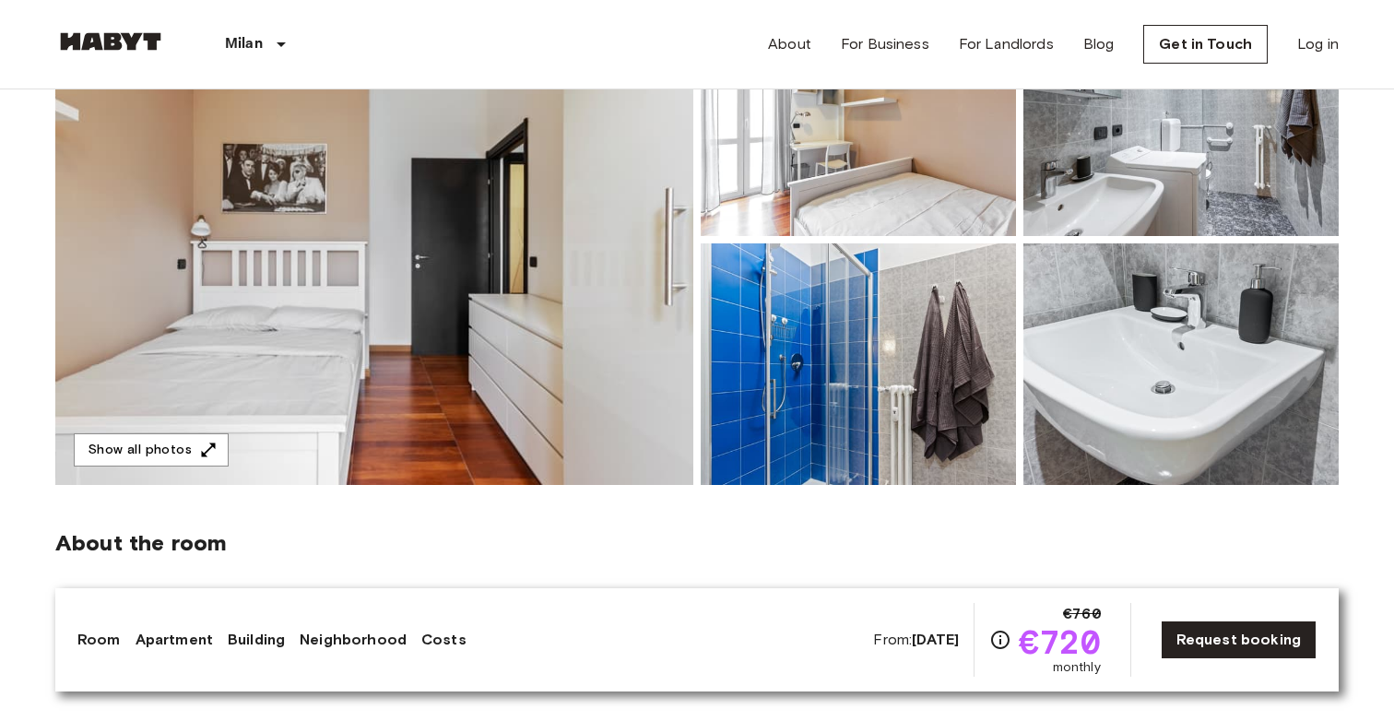
scroll to position [247, 0]
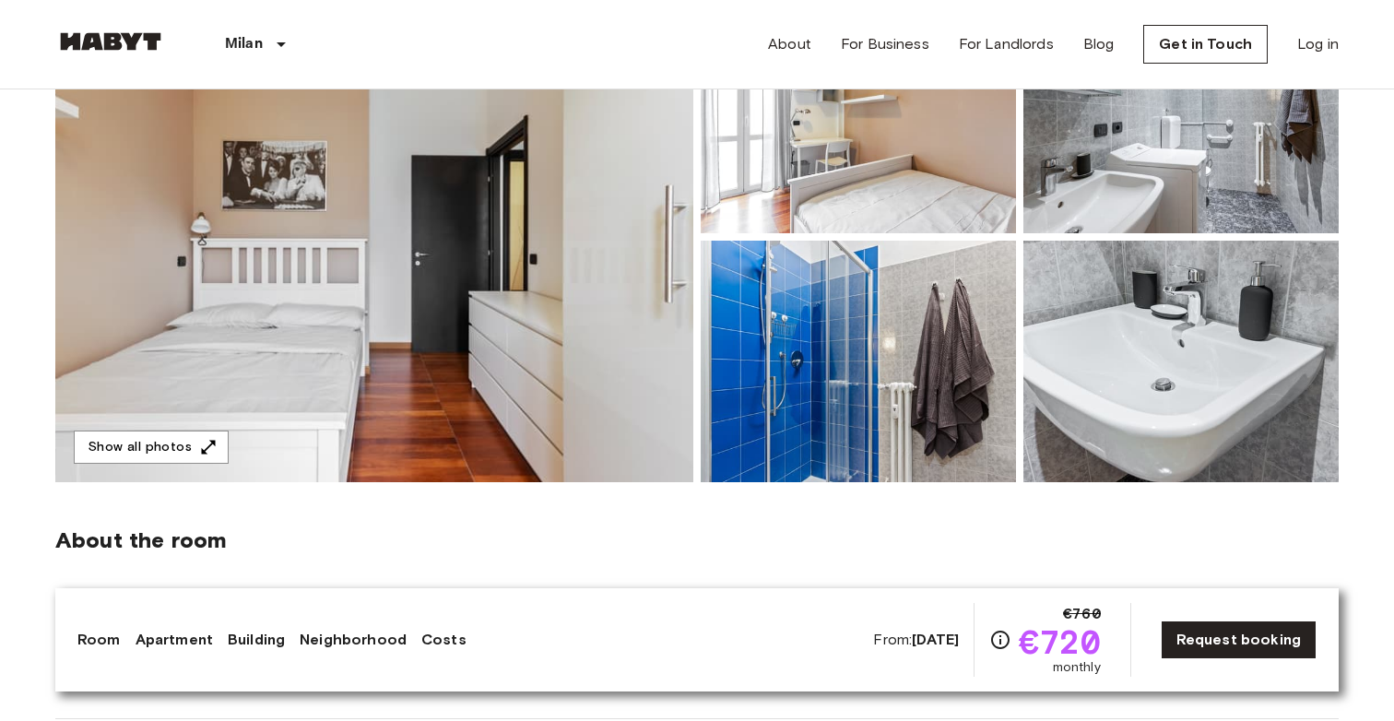
click at [481, 320] on img at bounding box center [374, 237] width 638 height 491
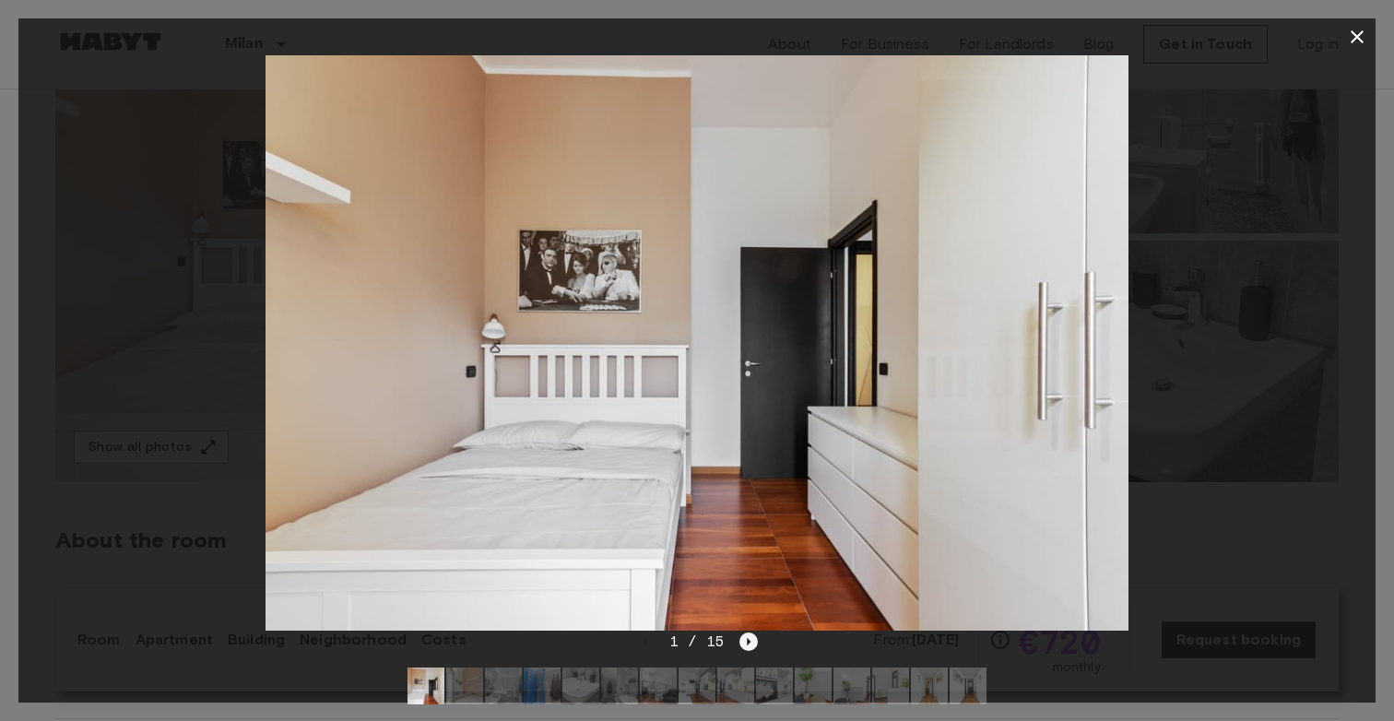
click at [748, 642] on icon "Next image" at bounding box center [750, 641] width 4 height 7
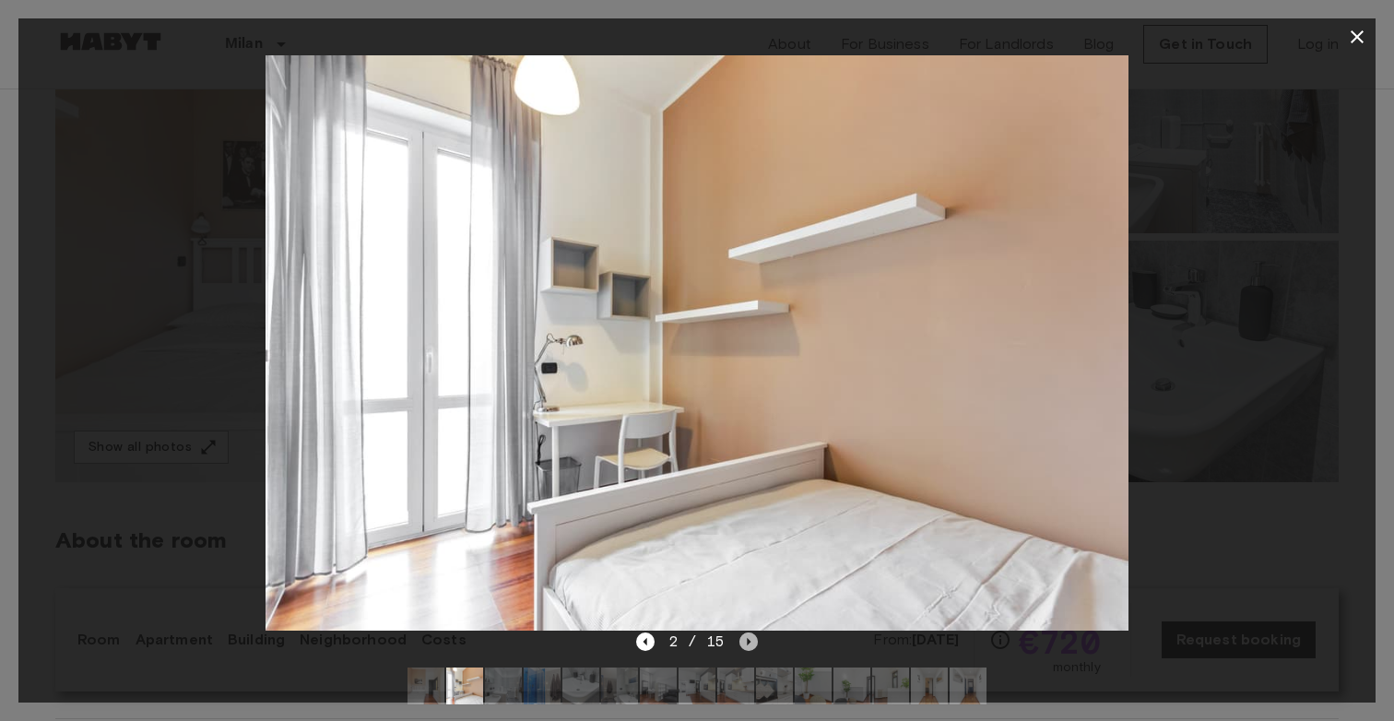
click at [746, 641] on icon "Next image" at bounding box center [748, 642] width 18 height 18
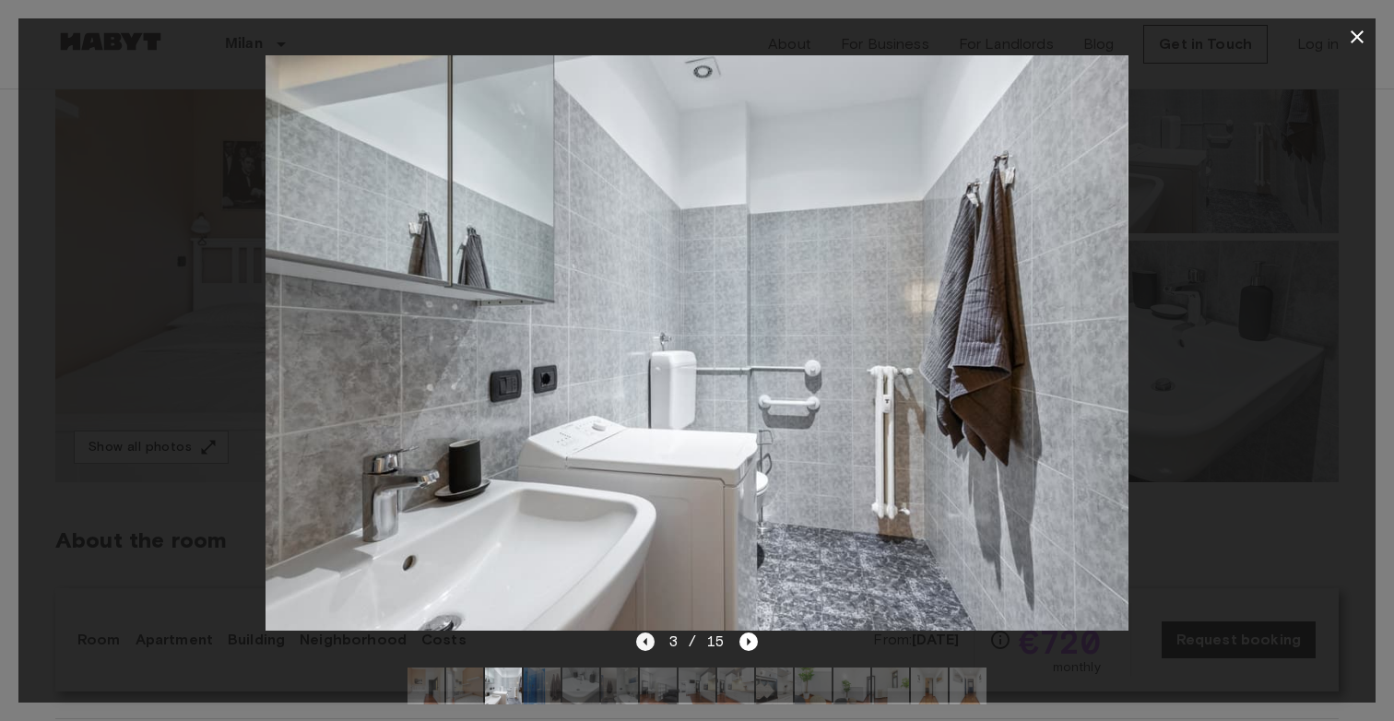
click at [651, 645] on icon "Previous image" at bounding box center [645, 642] width 18 height 18
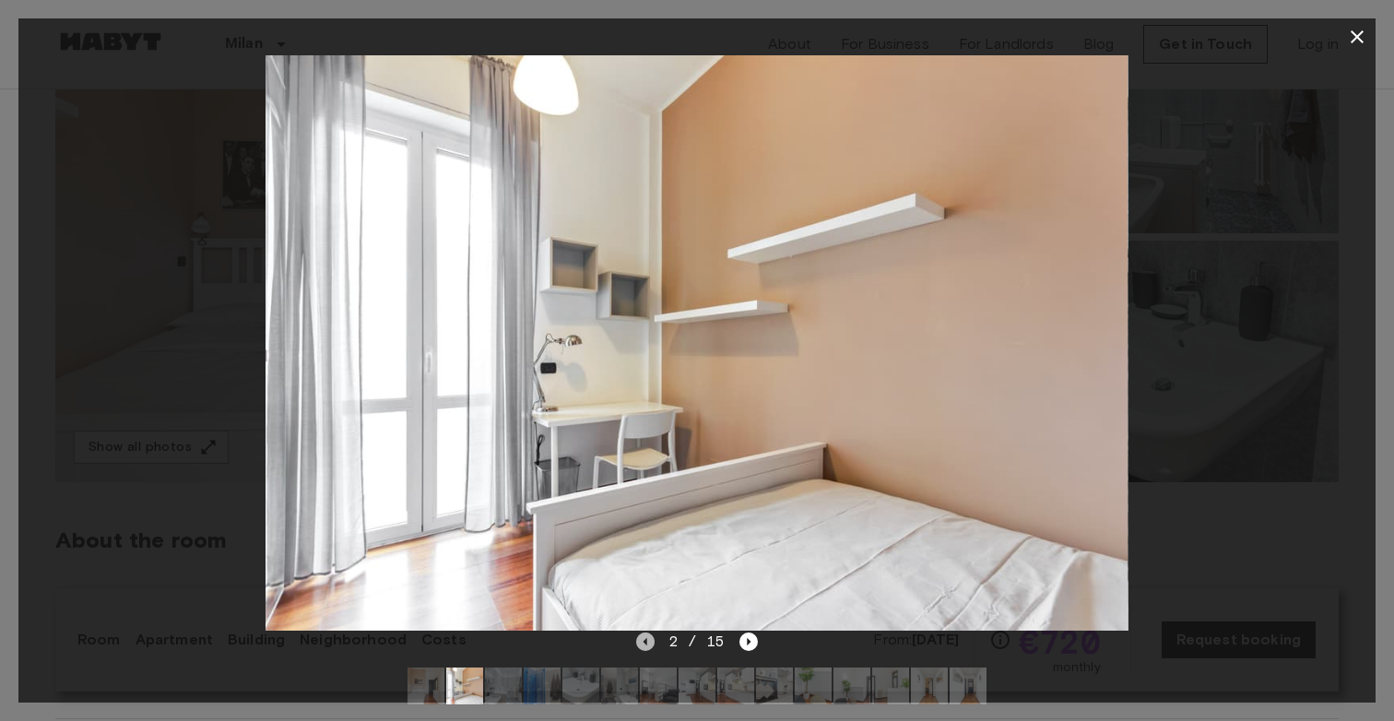
click at [651, 645] on icon "Previous image" at bounding box center [645, 642] width 18 height 18
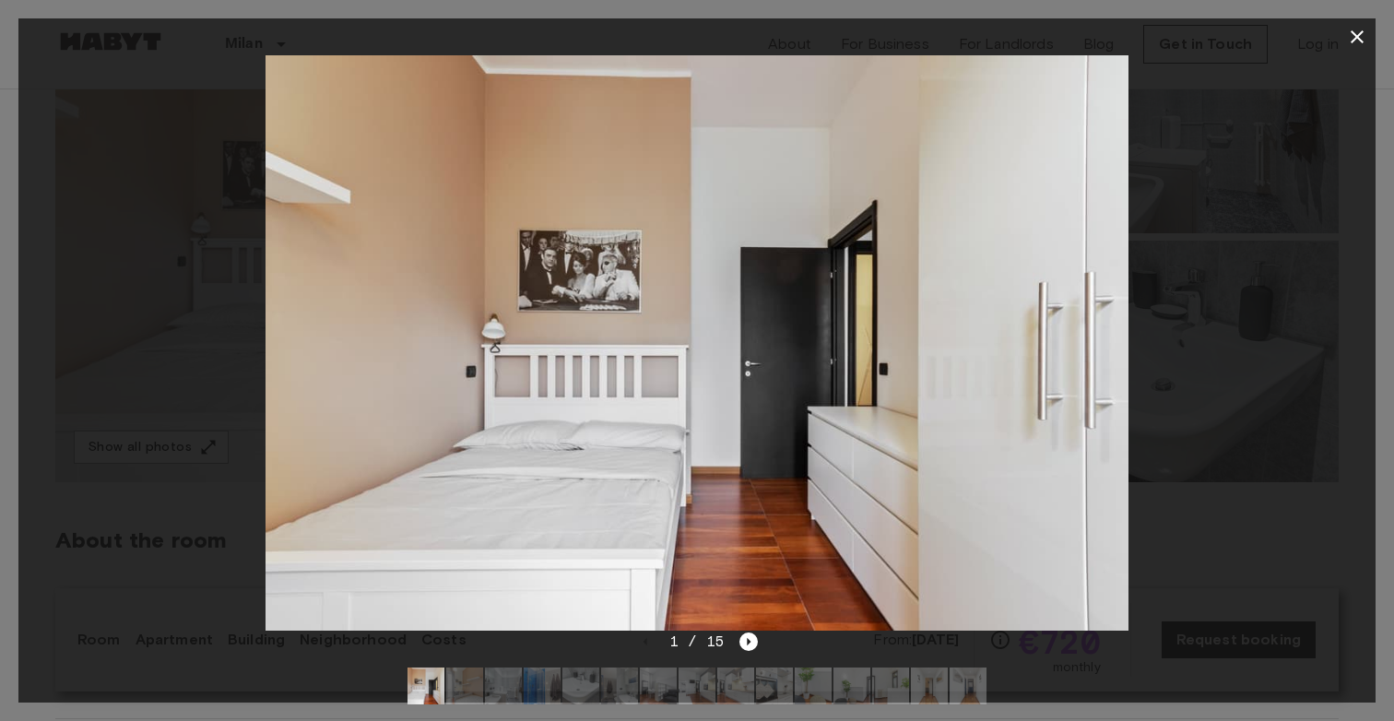
click at [1354, 31] on icon "button" at bounding box center [1357, 37] width 22 height 22
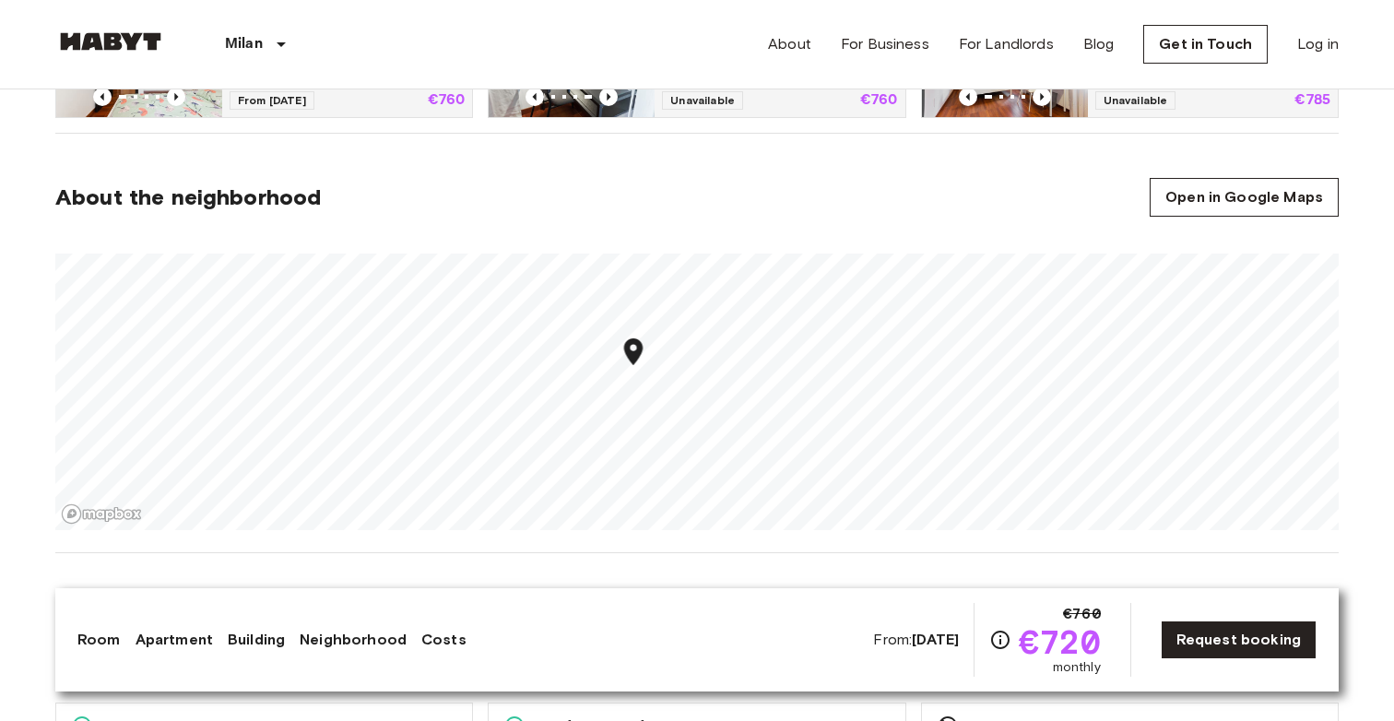
scroll to position [1390, 0]
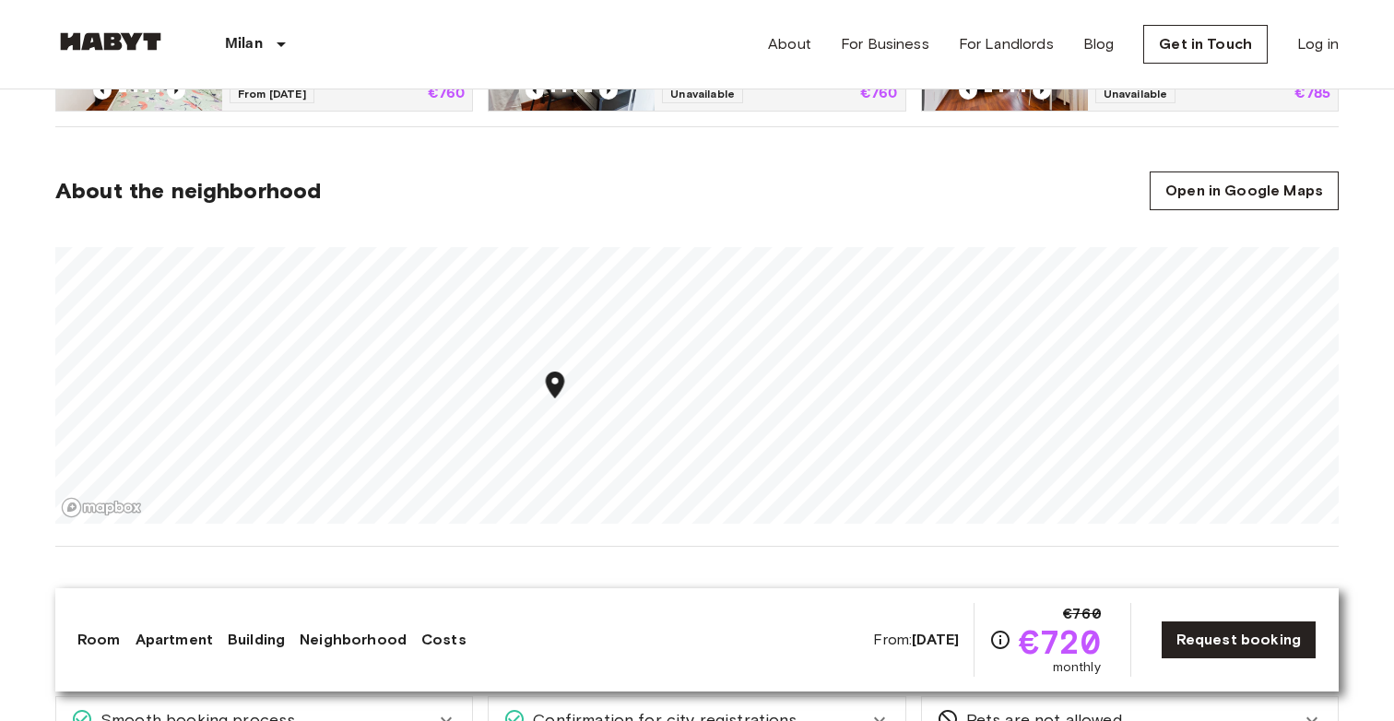
click at [640, 210] on section "About the neighborhood Open in Google Maps" at bounding box center [696, 337] width 1283 height 420
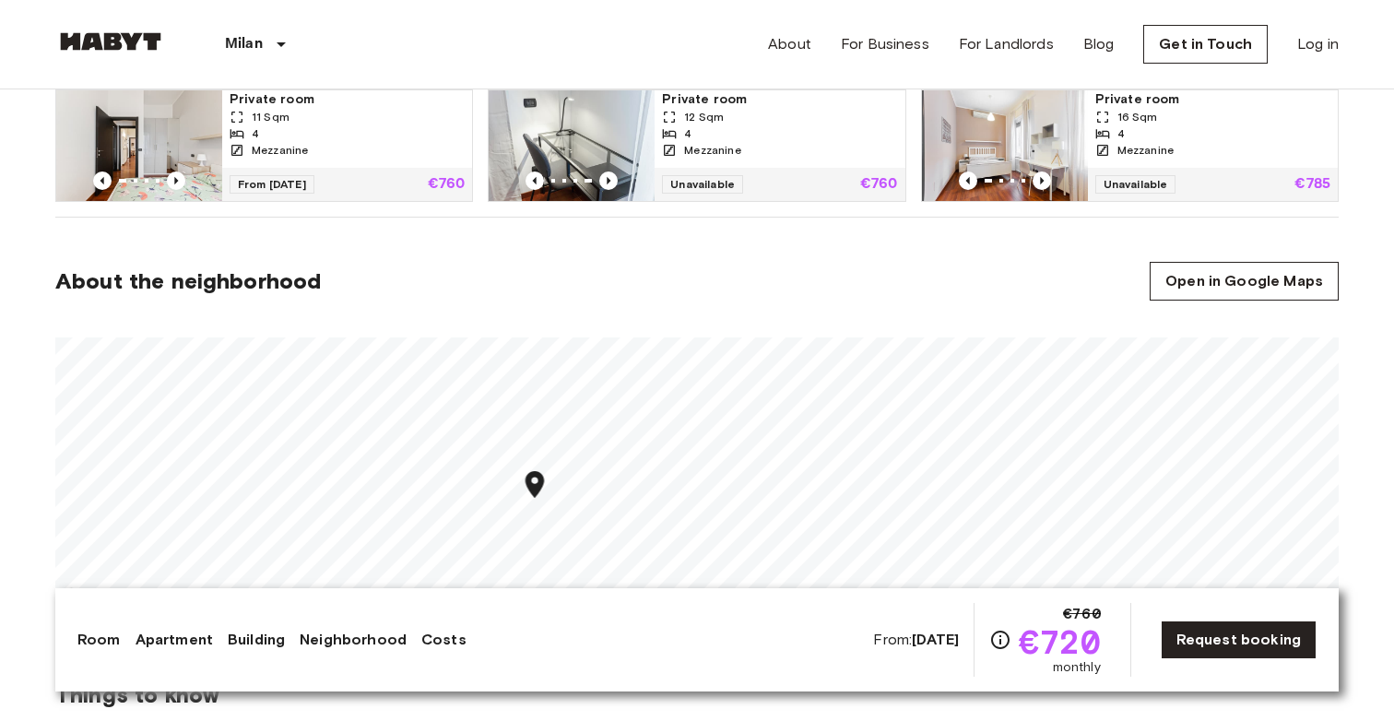
scroll to position [1291, 0]
